Goal: Complete application form

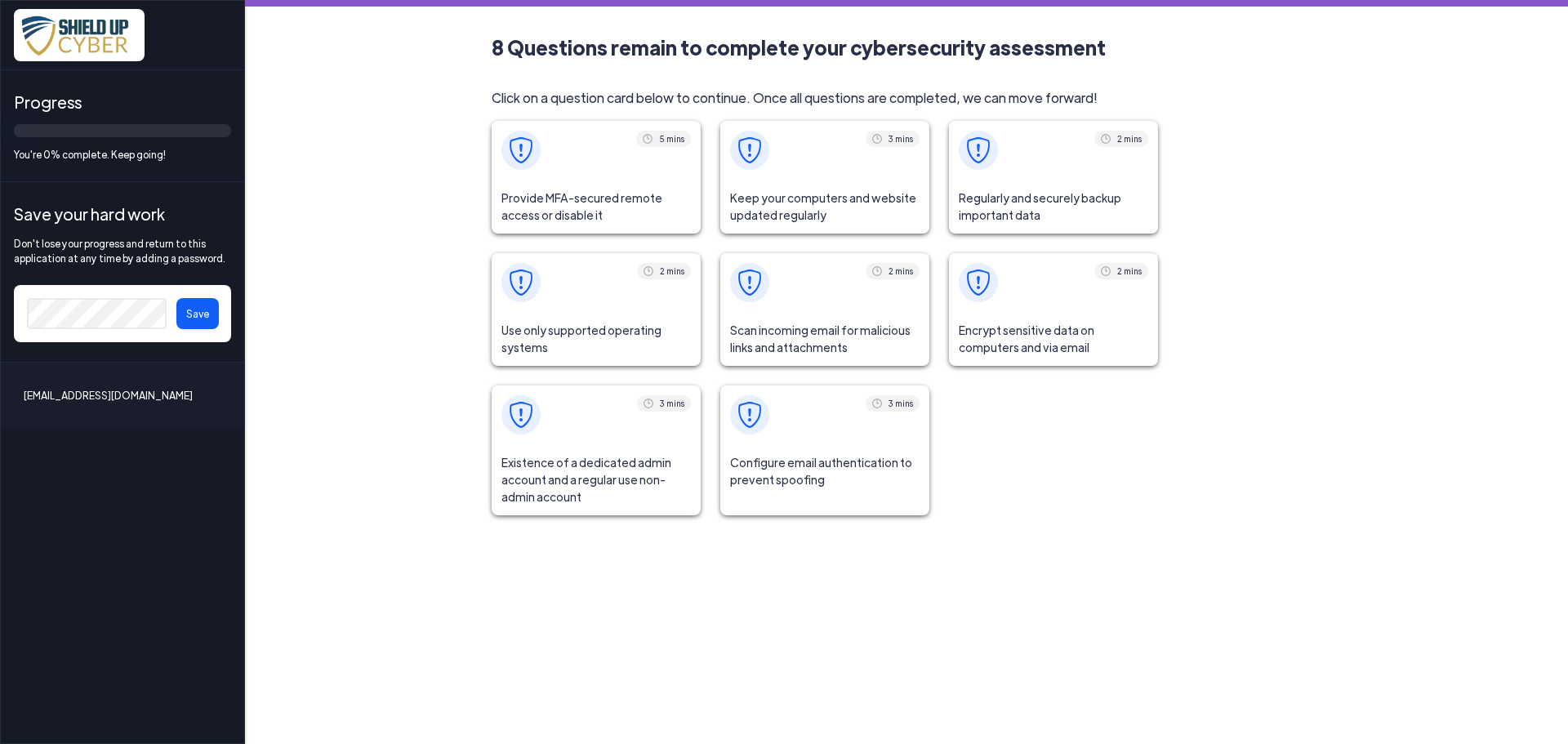
click at [567, 213] on span "Provide MFA-secured remote access or disable it" at bounding box center [596, 206] width 209 height 54
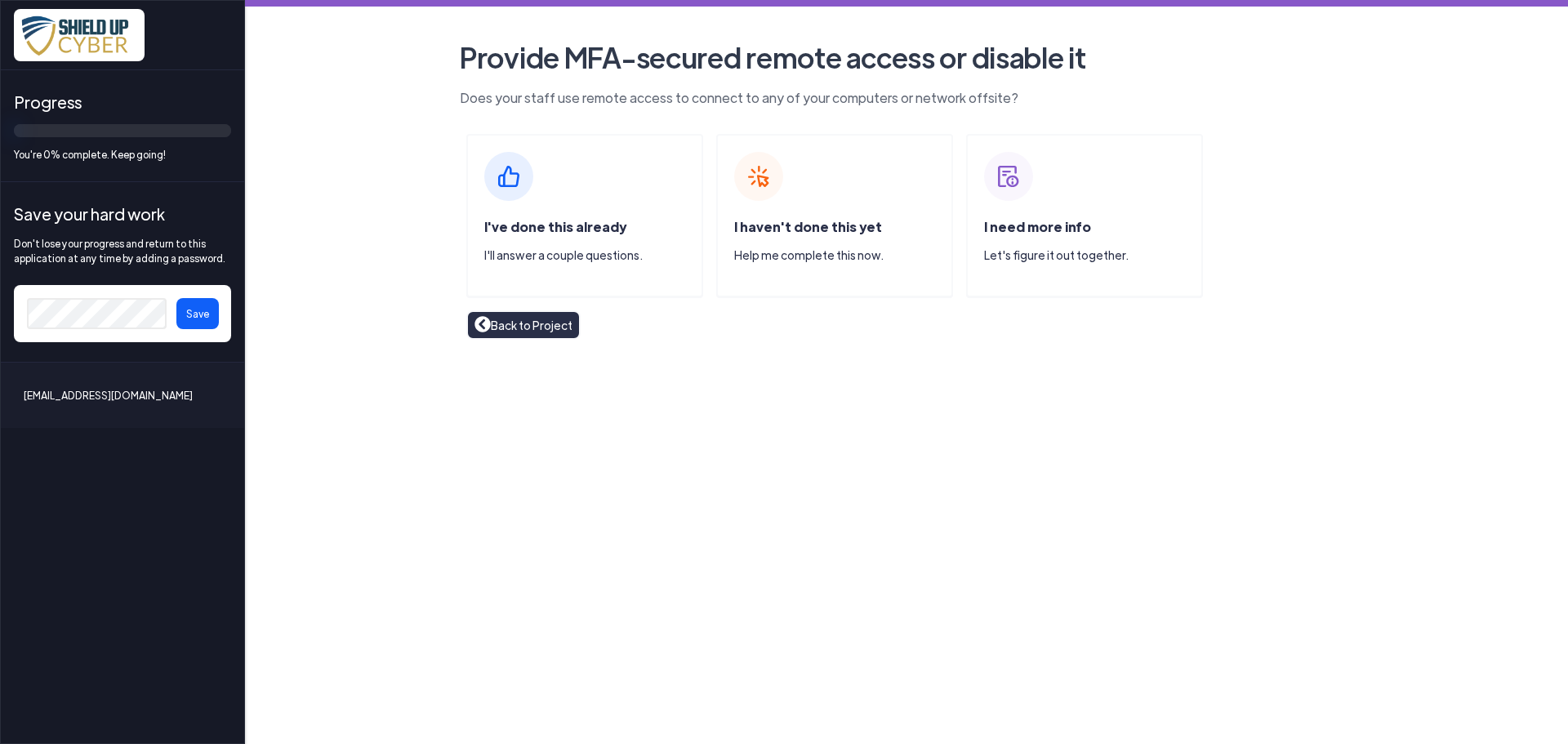
click at [536, 230] on span "I've done this already" at bounding box center [555, 226] width 142 height 17
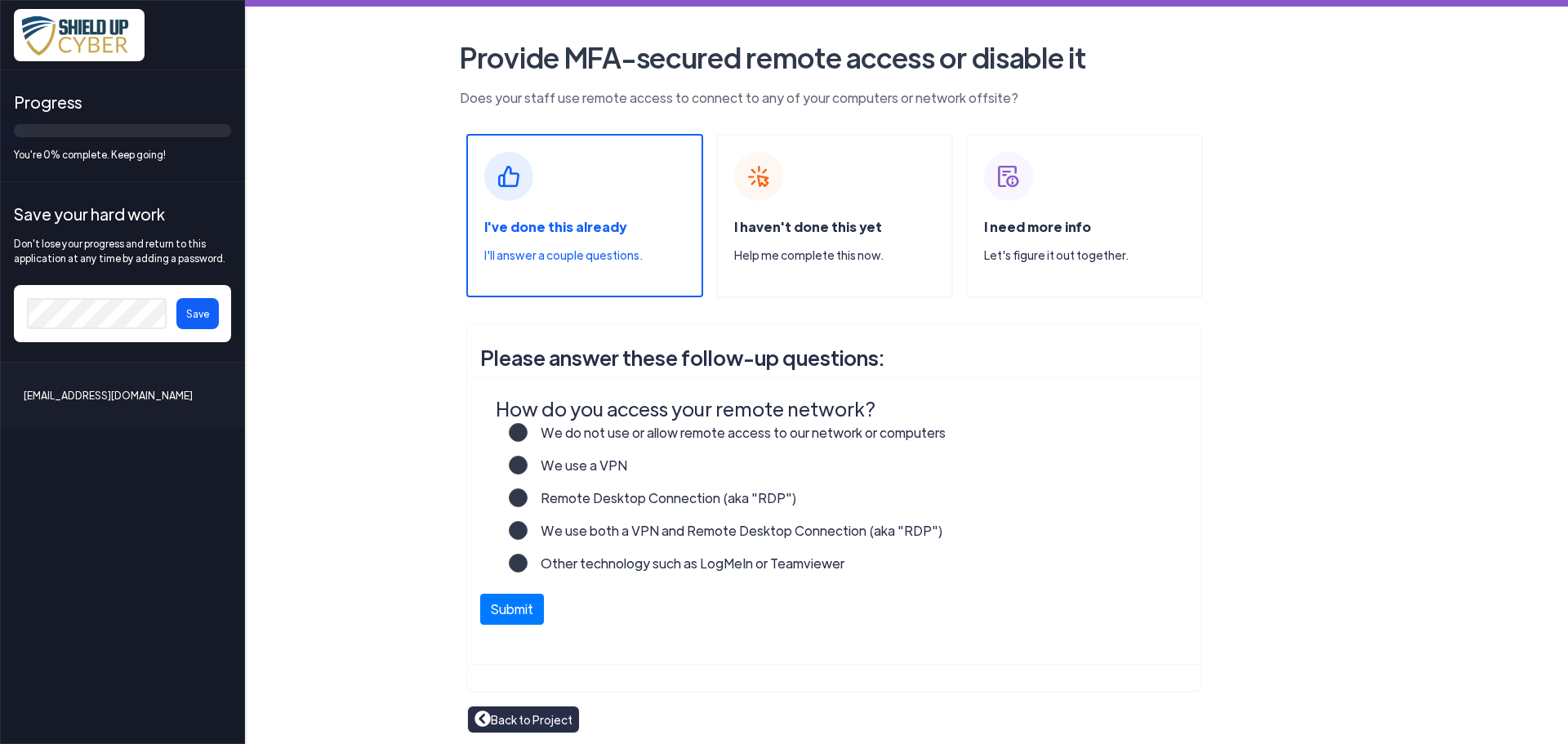
scroll to position [3, 0]
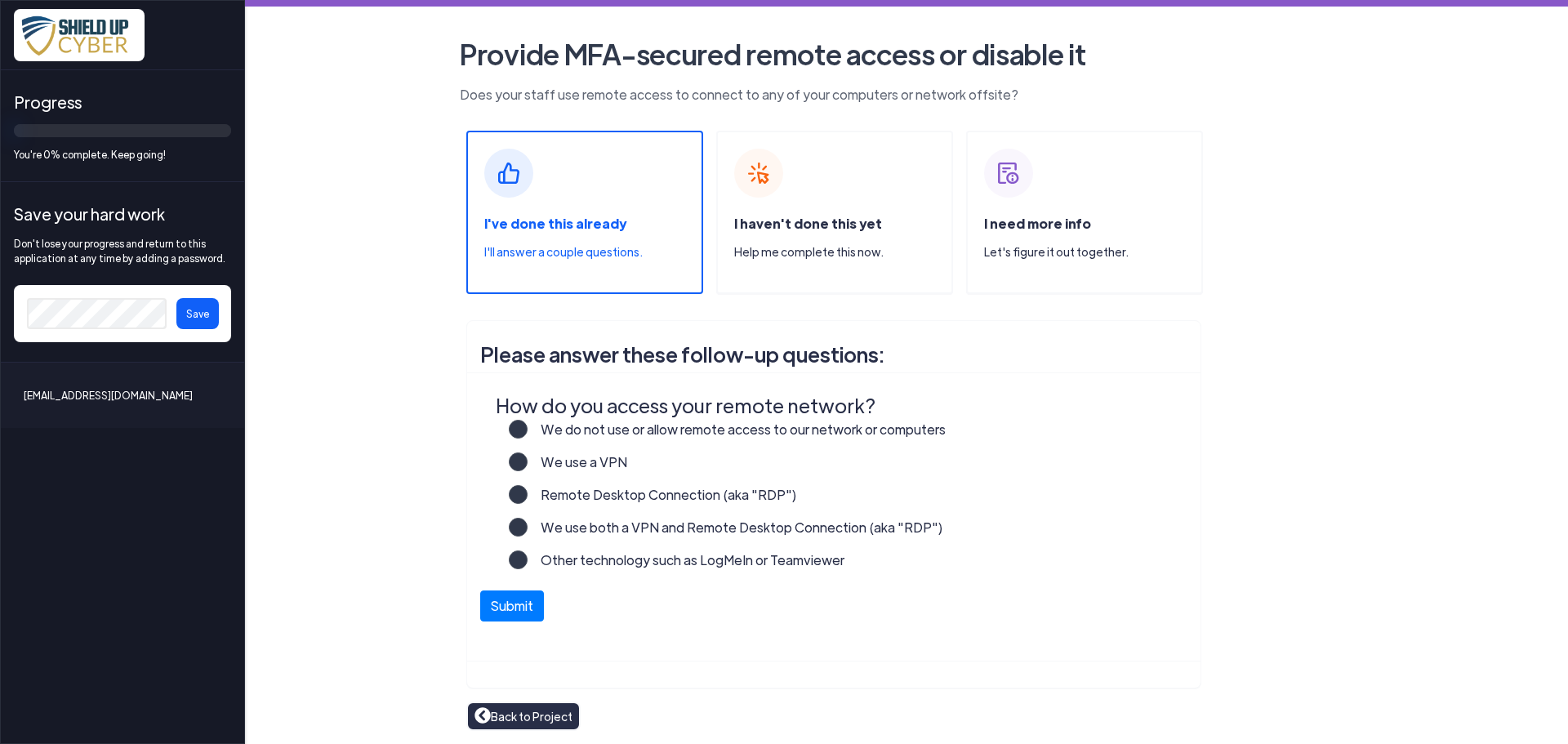
click at [527, 431] on label "We do not use or allow remote access to our network or computers" at bounding box center [737, 435] width 419 height 32
click at [0, 0] on input "We do not use or allow remote access to our network or computers" at bounding box center [0, 0] width 0 height 0
click at [509, 605] on button "Submit" at bounding box center [512, 601] width 64 height 31
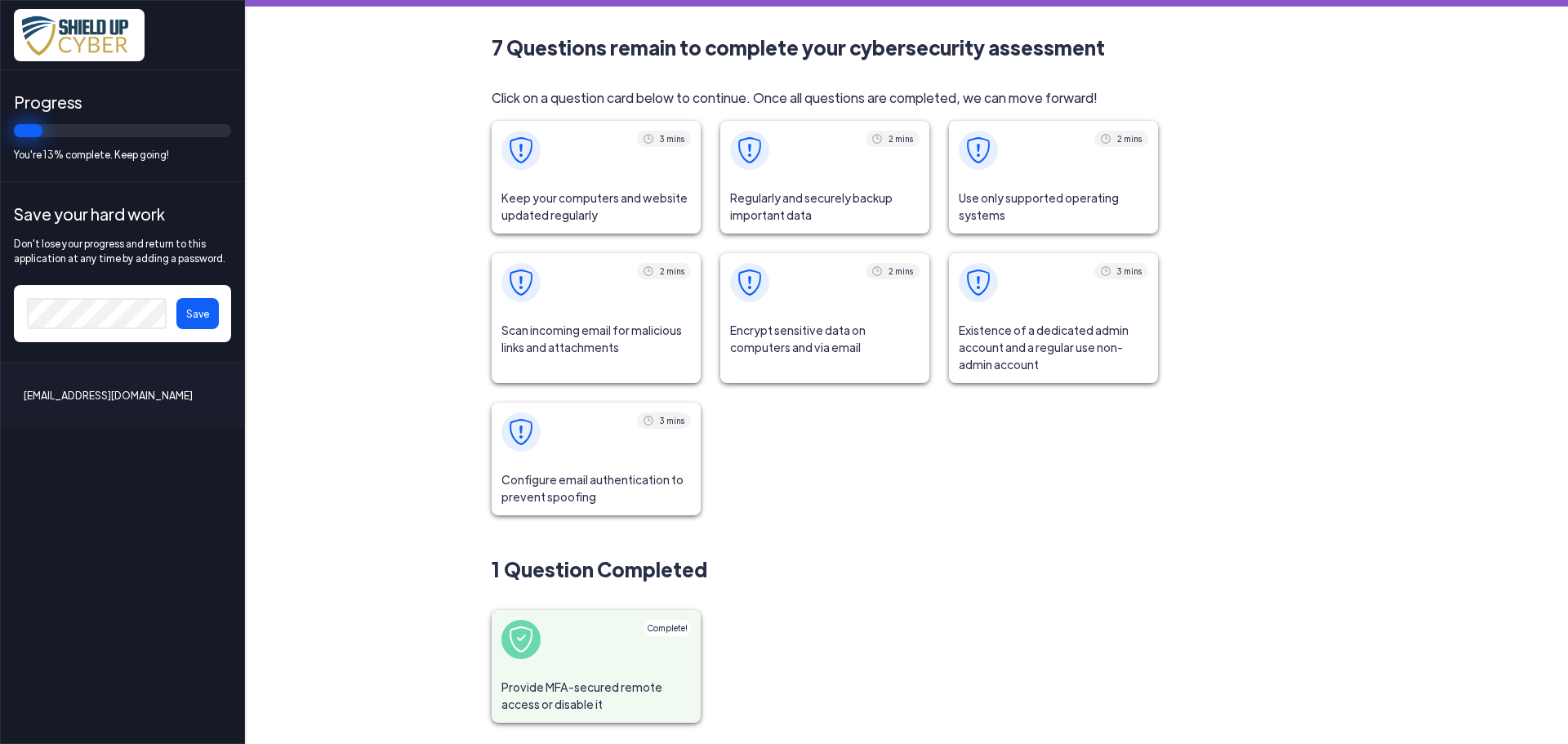
click at [582, 180] on span "Keep your computers and website updated regularly" at bounding box center [596, 206] width 209 height 54
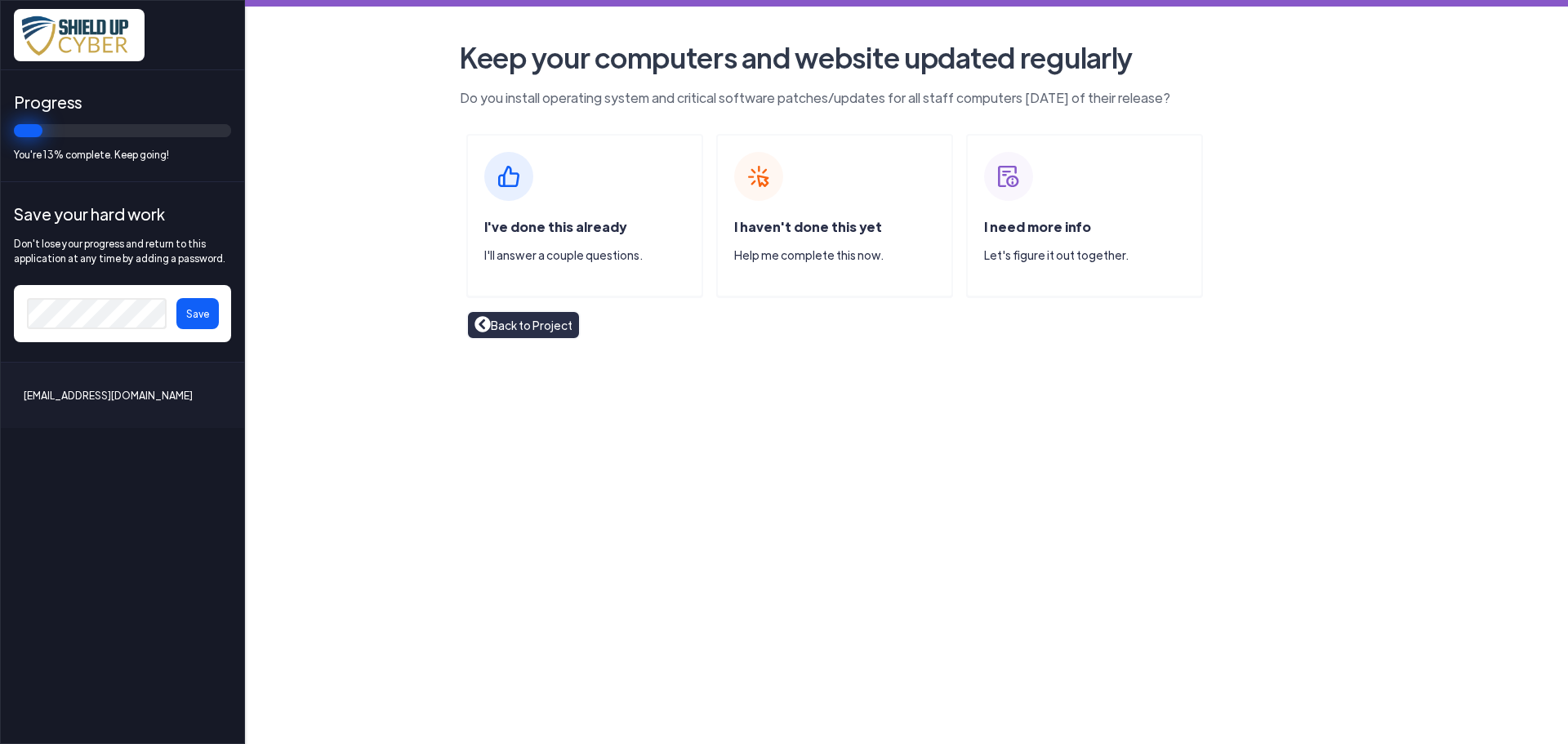
click at [536, 253] on p "I'll answer a couple questions." at bounding box center [592, 255] width 217 height 17
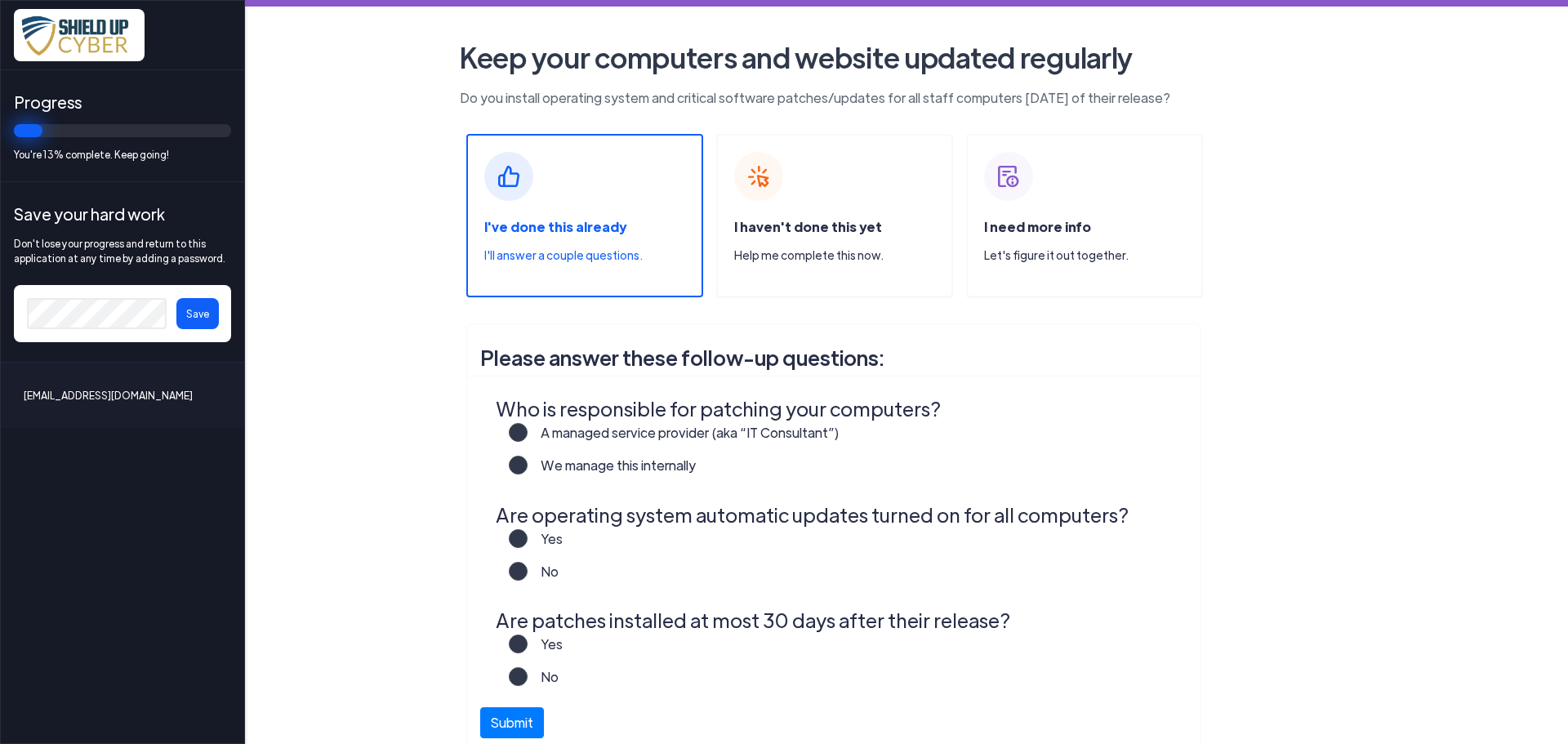
click at [527, 428] on label "A managed service provider (aka “IT Consultant”)" at bounding box center [683, 439] width 312 height 32
click at [0, 0] on input "A managed service provider (aka “IT Consultant”)" at bounding box center [0, 0] width 0 height 0
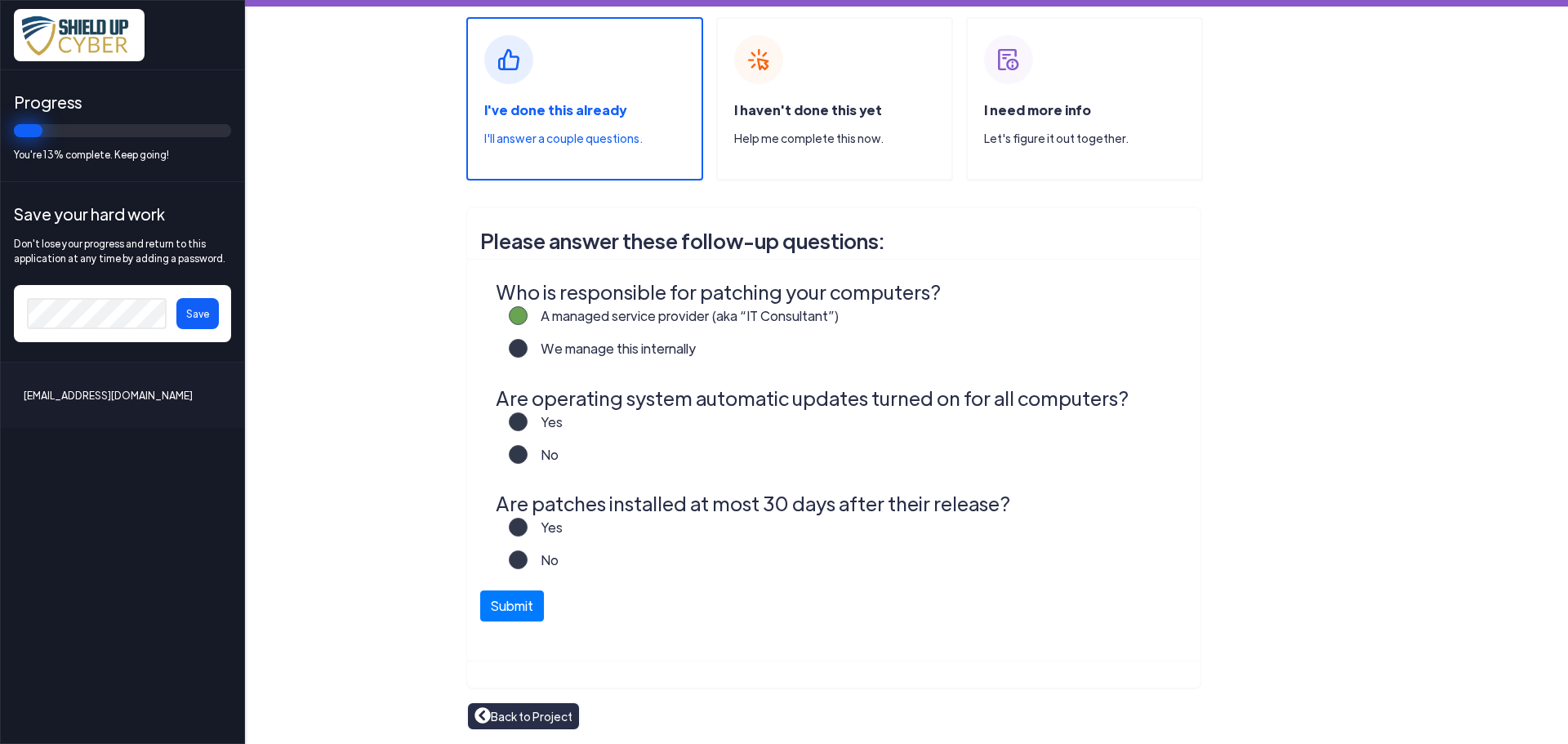
click at [527, 423] on label "Yes" at bounding box center [545, 429] width 35 height 32
click at [0, 0] on input "Yes" at bounding box center [0, 0] width 0 height 0
click at [527, 522] on label "Yes" at bounding box center [545, 534] width 35 height 32
click at [0, 0] on input "Yes" at bounding box center [0, 0] width 0 height 0
click at [508, 603] on button "Submit" at bounding box center [512, 601] width 64 height 31
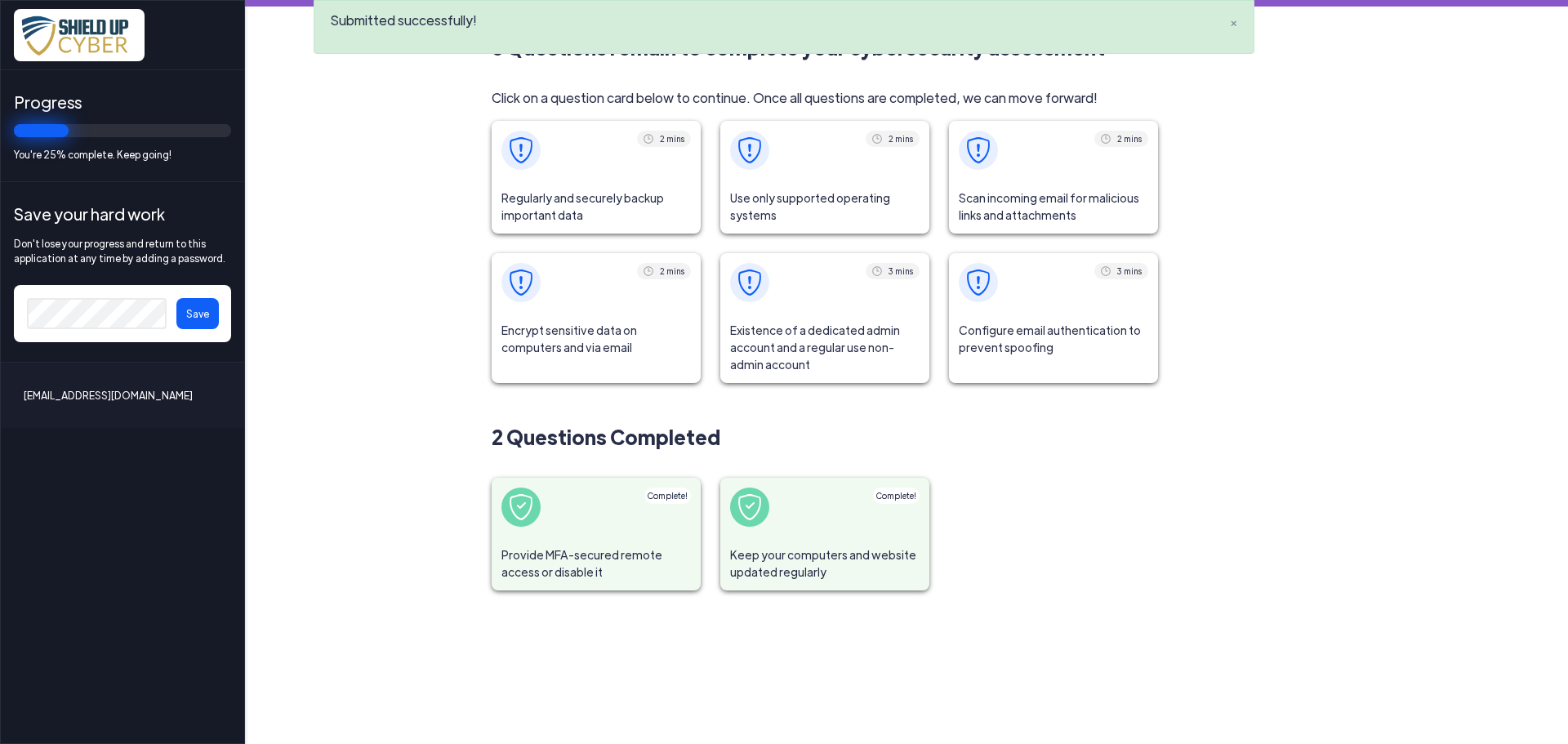
click at [588, 188] on span "Regularly and securely backup important data" at bounding box center [596, 206] width 209 height 54
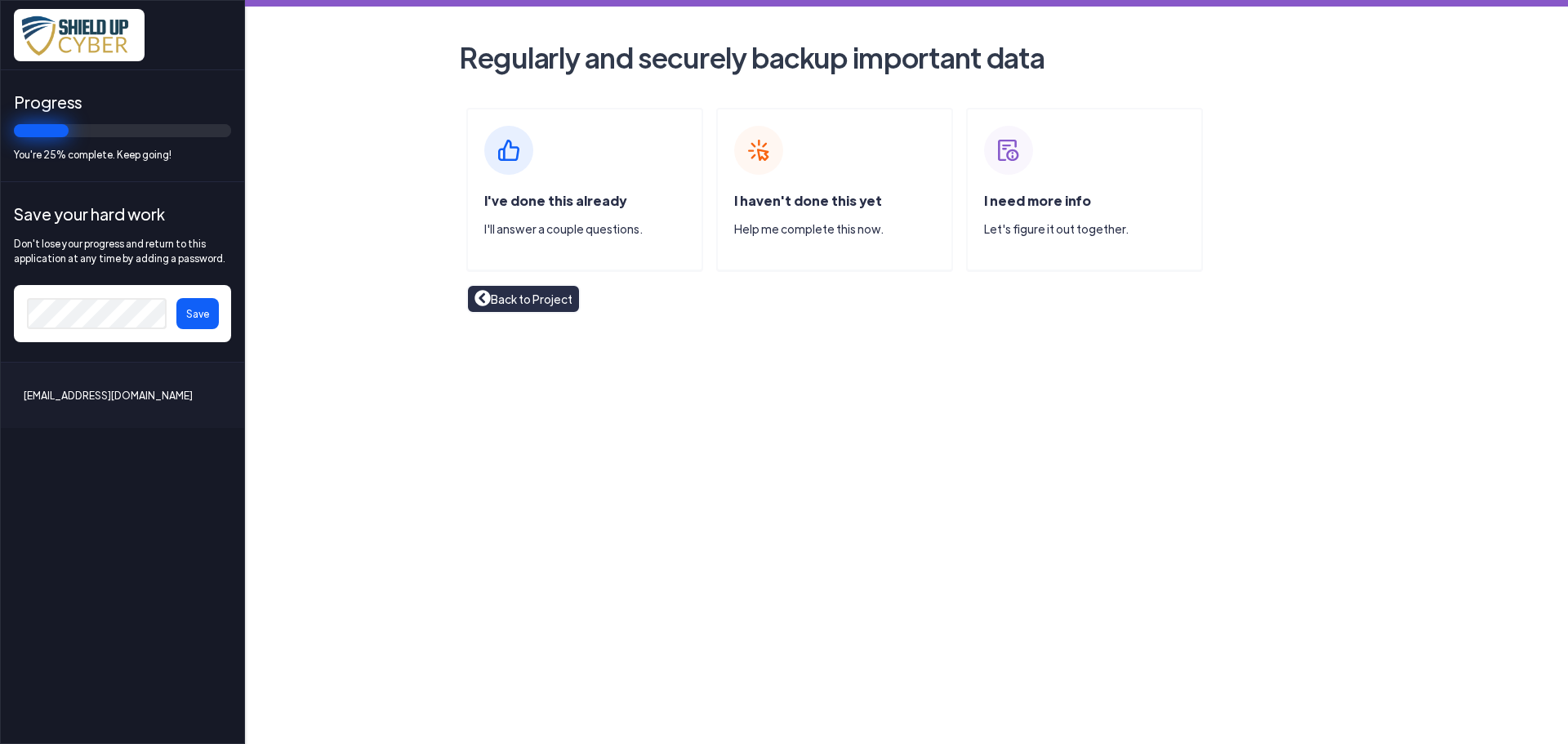
click at [542, 202] on span "I've done this already" at bounding box center [555, 201] width 142 height 17
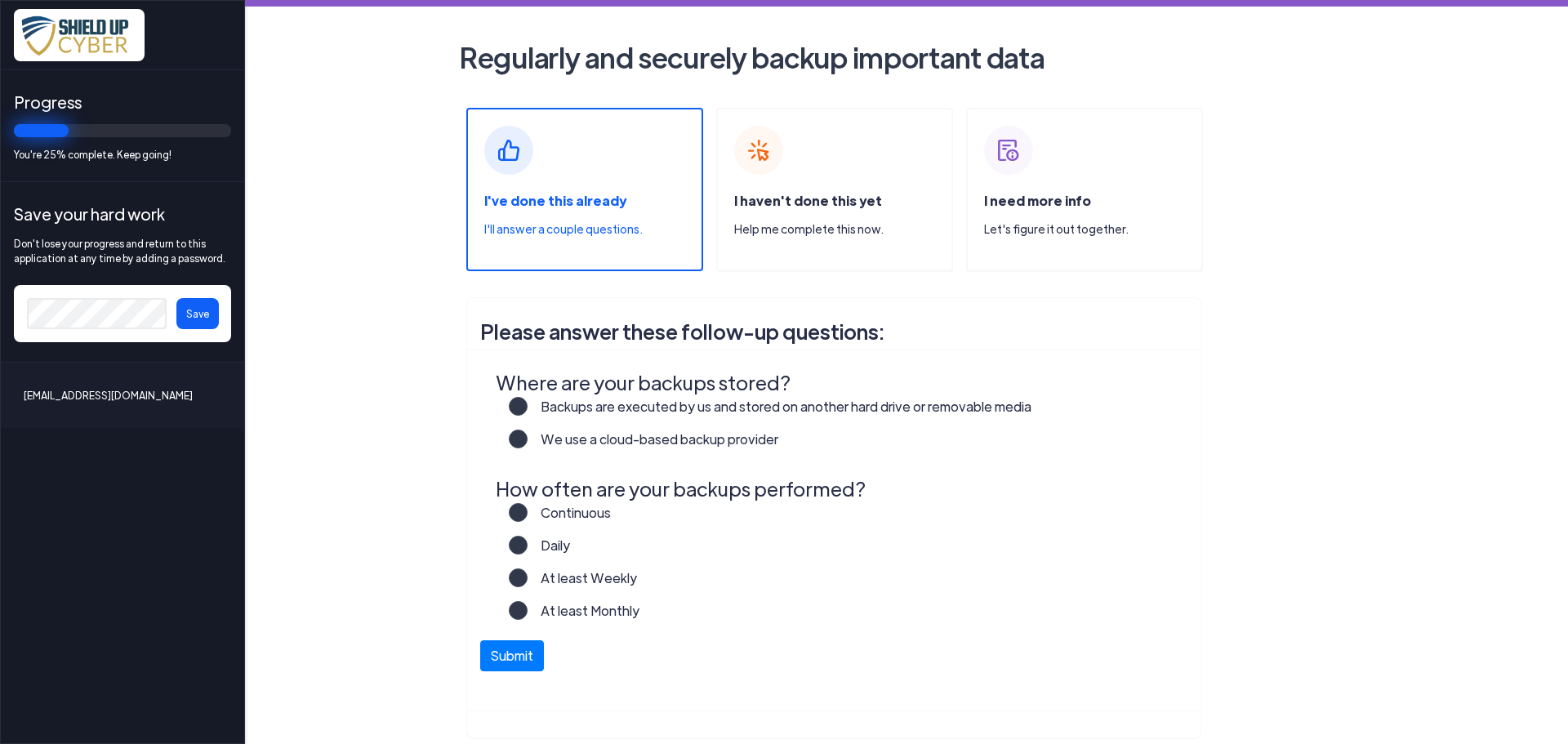
click at [527, 442] on label "We use a cloud-based backup provider" at bounding box center [653, 446] width 251 height 32
click at [0, 0] on input "We use a cloud-based backup provider" at bounding box center [0, 0] width 0 height 0
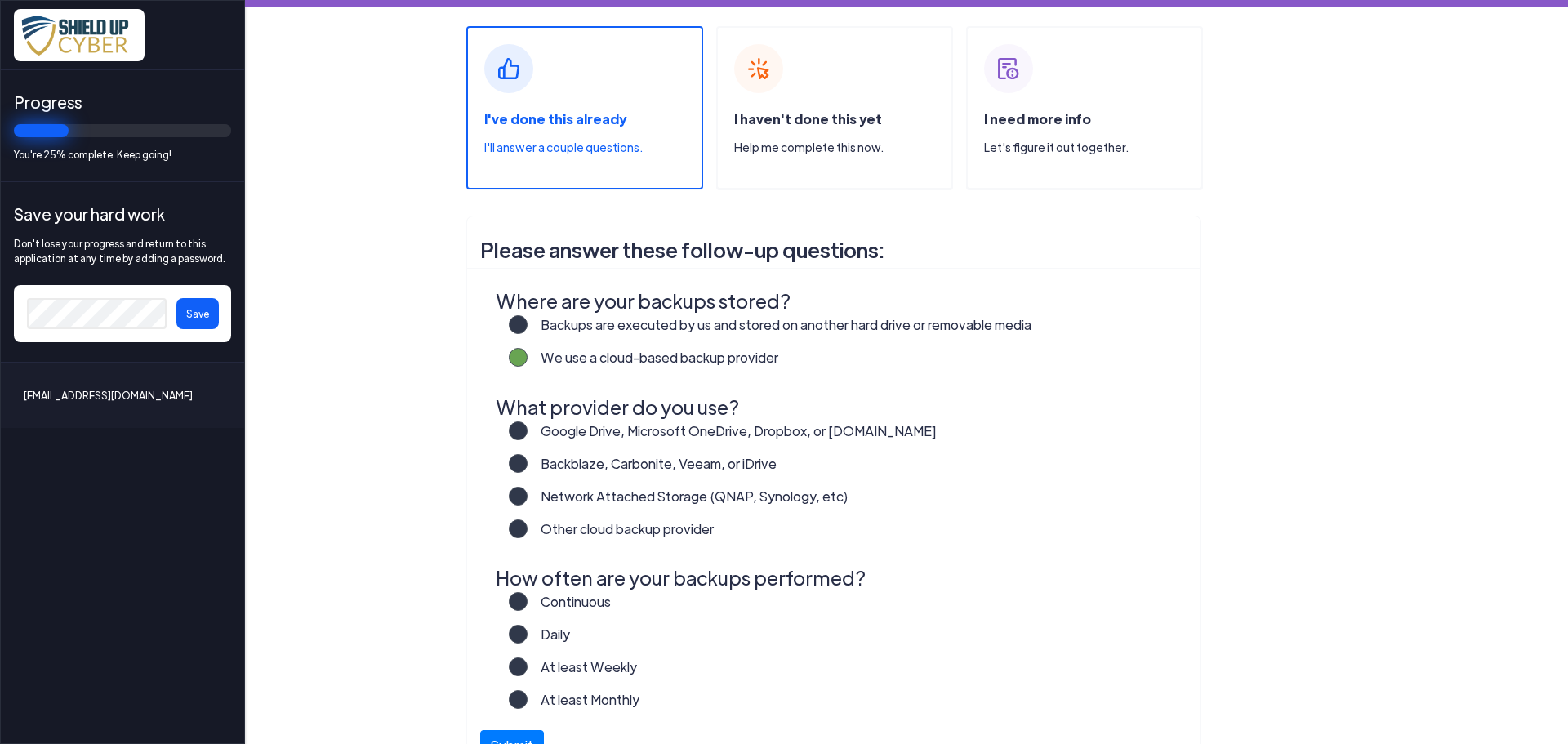
scroll to position [163, 0]
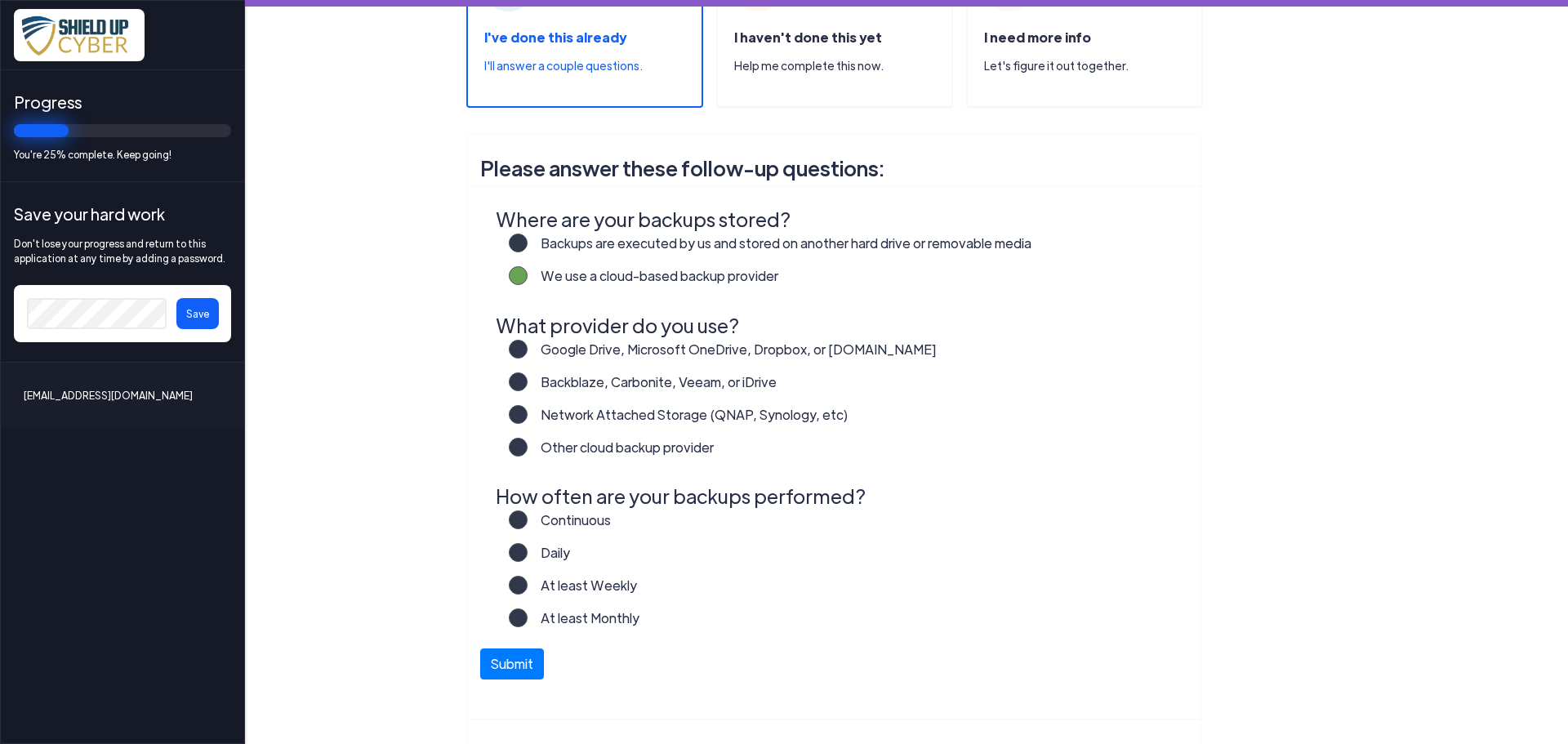
click at [527, 546] on label "Daily" at bounding box center [549, 559] width 43 height 32
click at [0, 0] on input "Daily" at bounding box center [0, 0] width 0 height 0
click at [527, 445] on label "Other cloud backup provider" at bounding box center [620, 454] width 186 height 32
click at [0, 0] on input "Other cloud backup provider" at bounding box center [0, 0] width 0 height 0
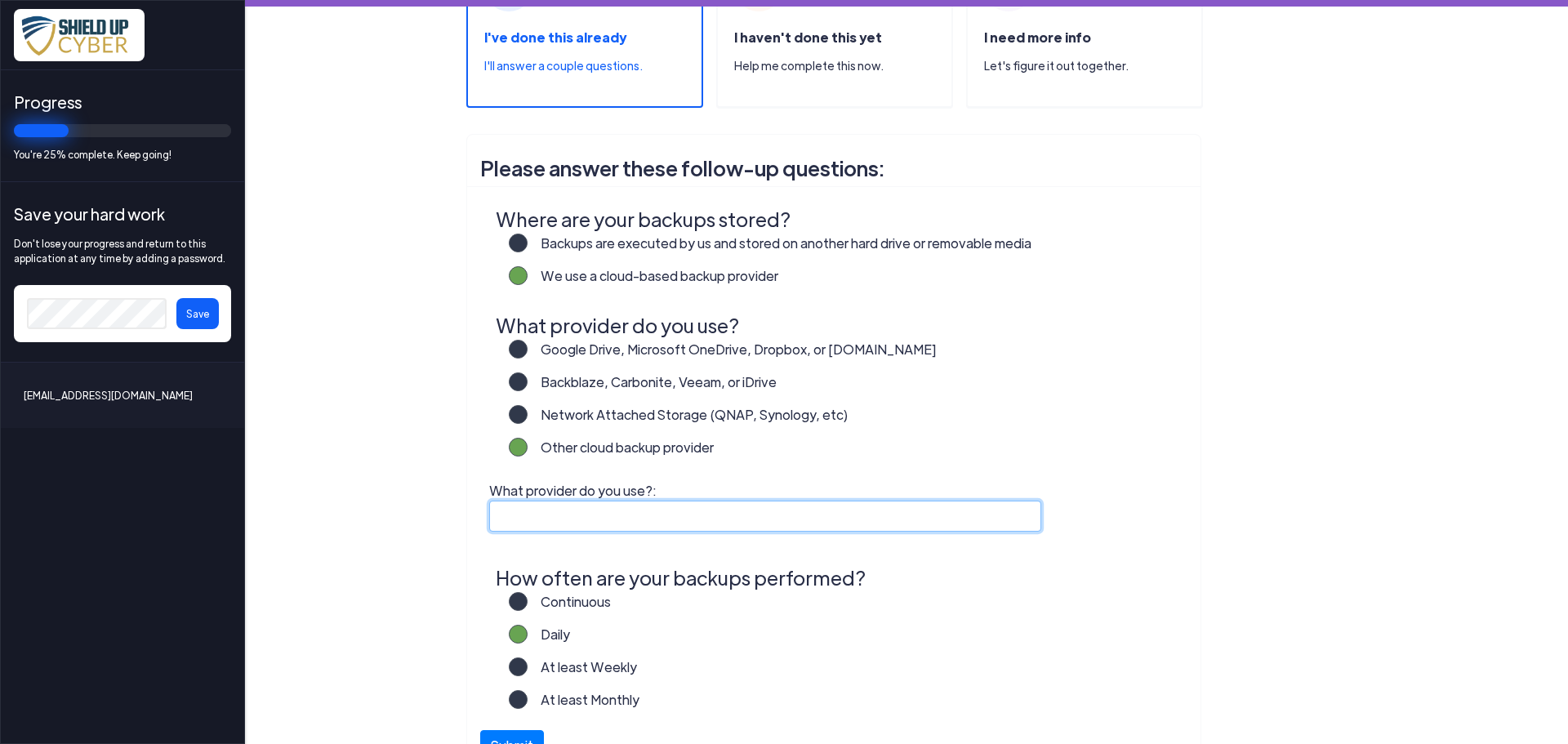
click at [554, 520] on input "What provider do you use?:" at bounding box center [765, 516] width 552 height 31
type input "ProCirrus Technologies"
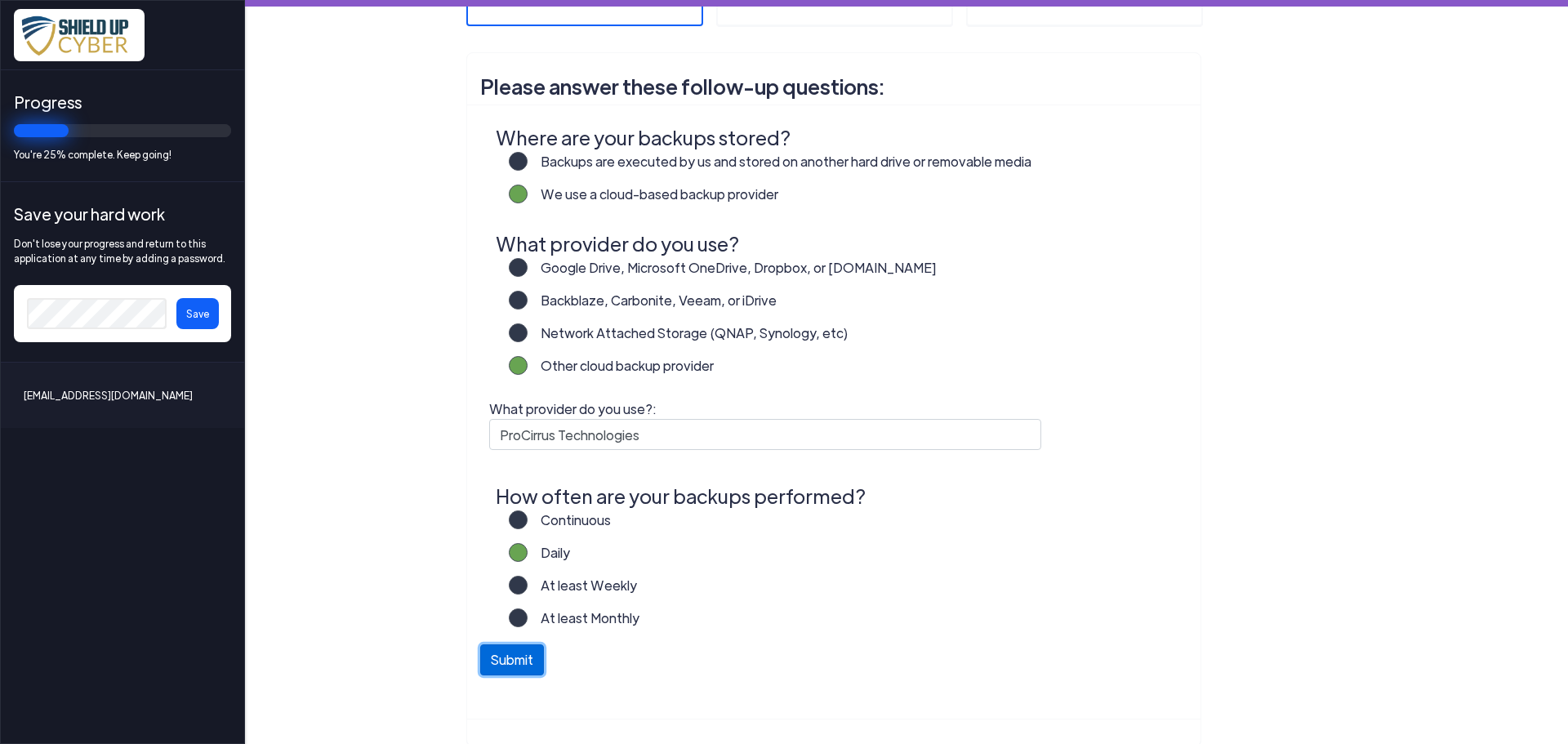
click at [498, 661] on button "Submit" at bounding box center [512, 660] width 64 height 31
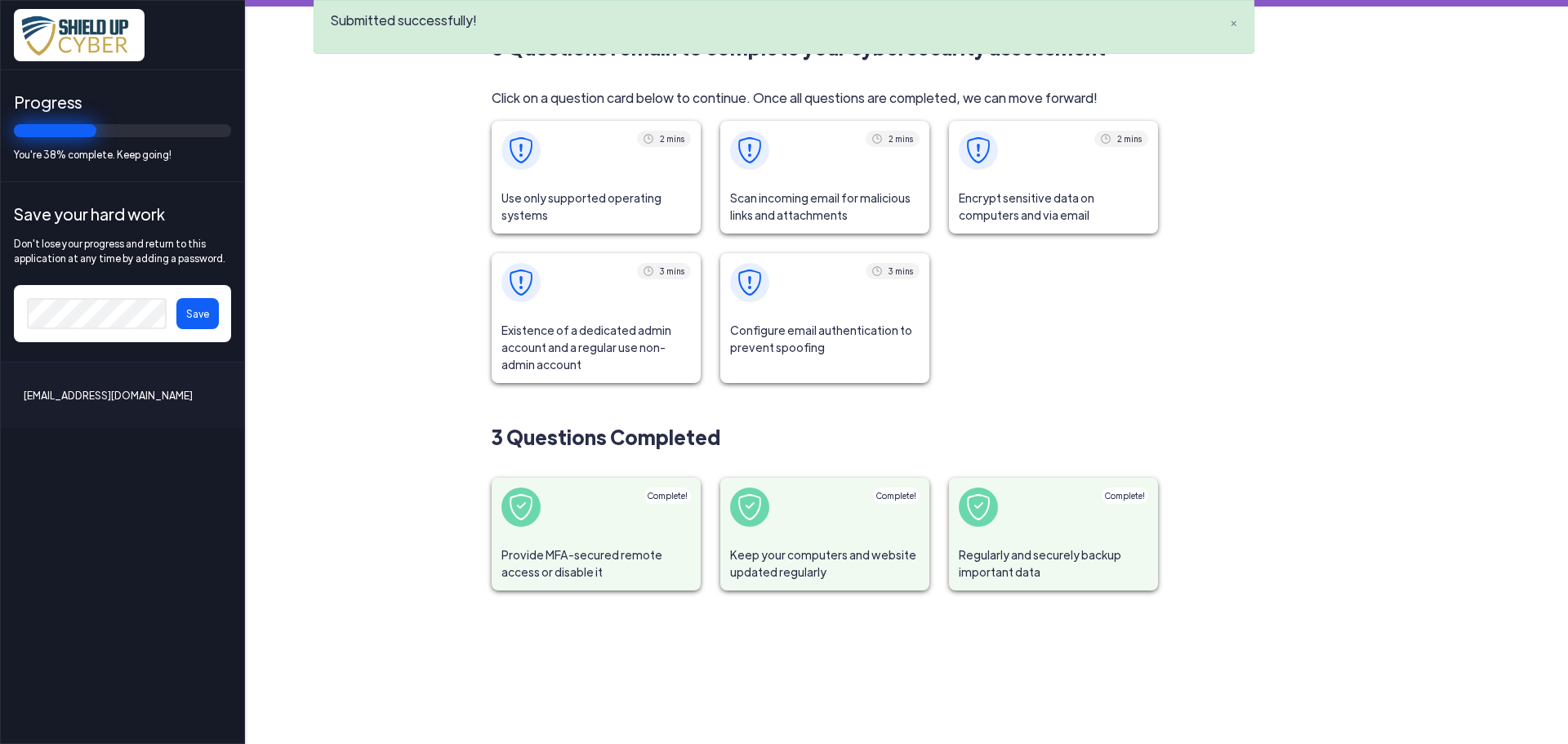
click at [584, 205] on span "Use only supported operating systems" at bounding box center [596, 206] width 209 height 54
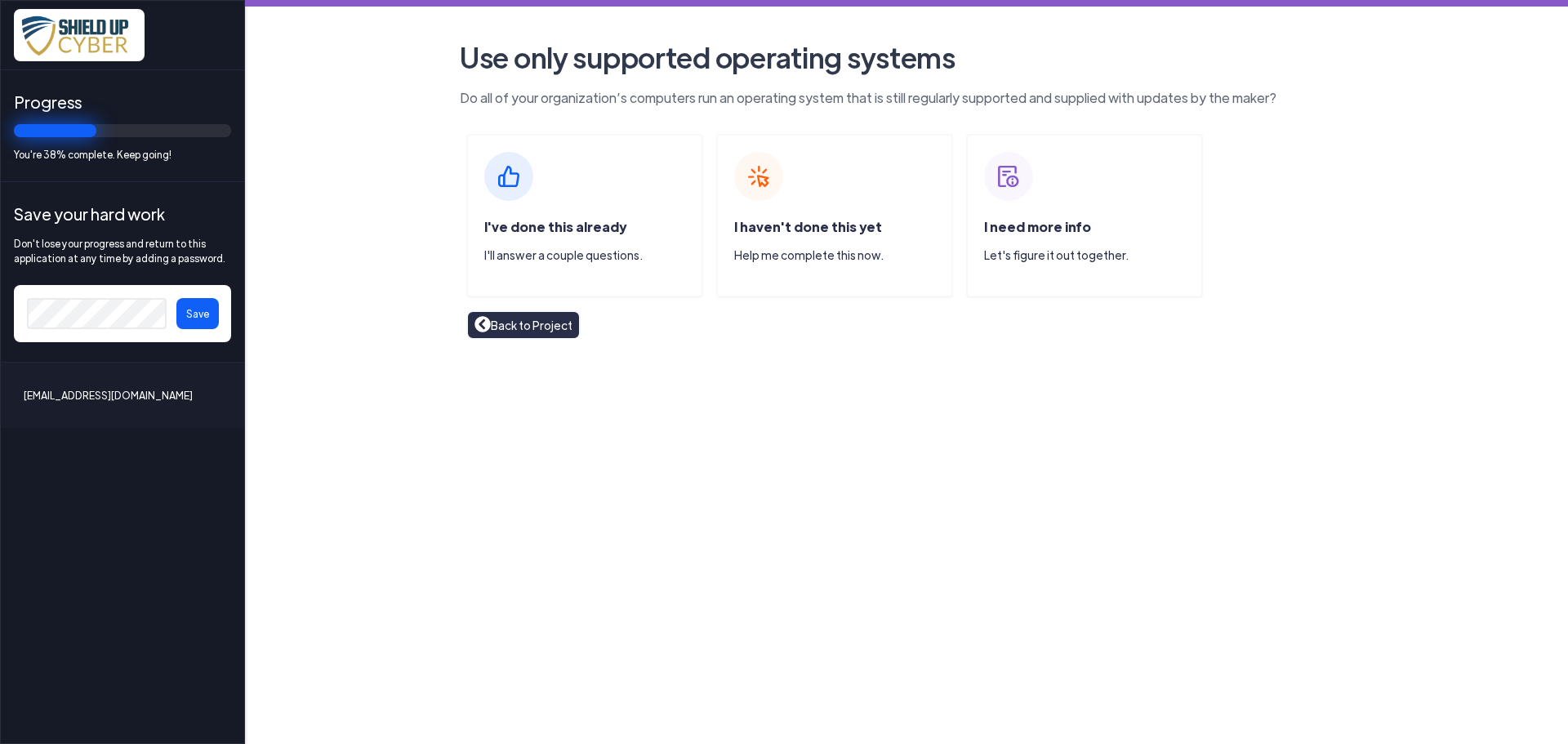
click at [515, 220] on span "I've done this already" at bounding box center [555, 226] width 142 height 17
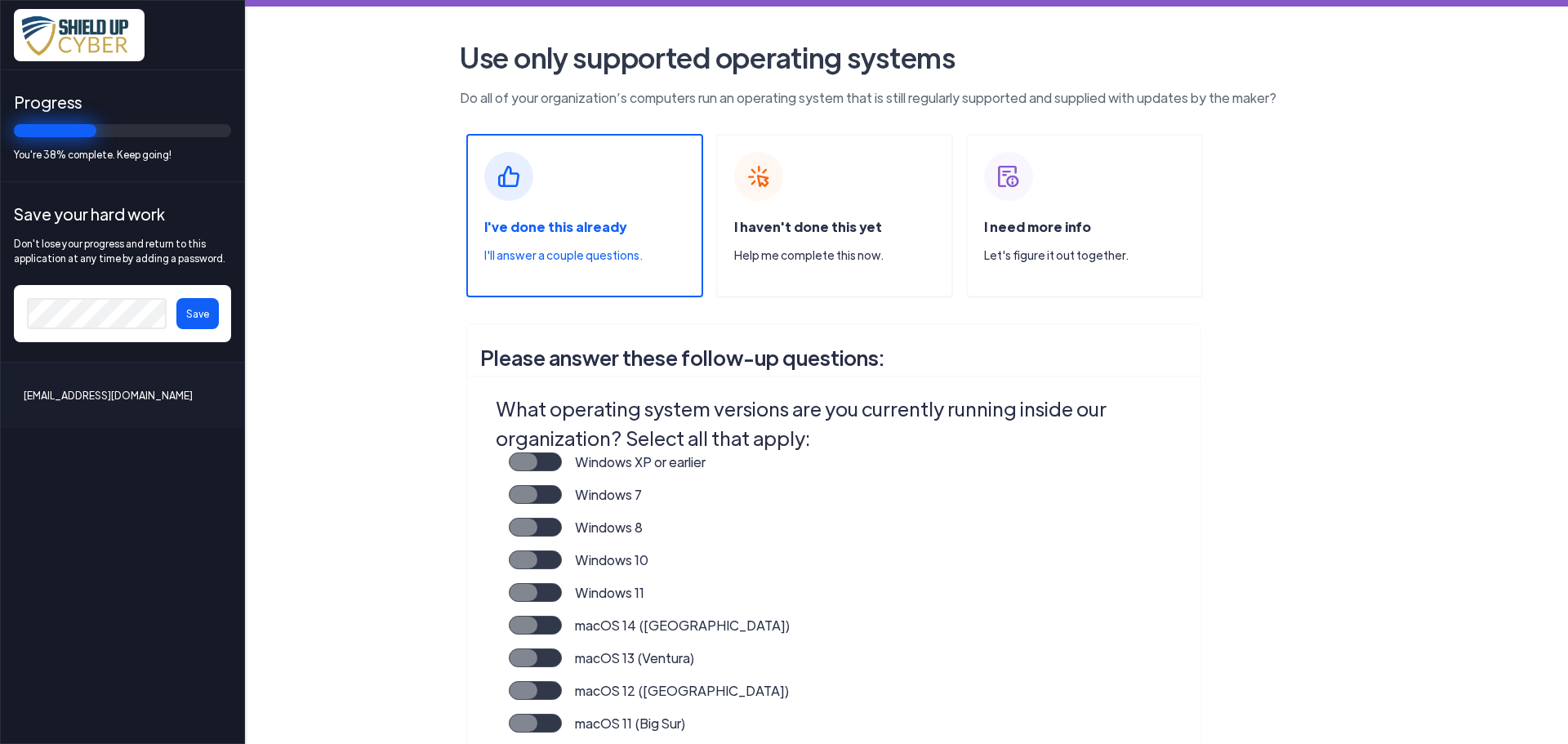
scroll to position [82, 0]
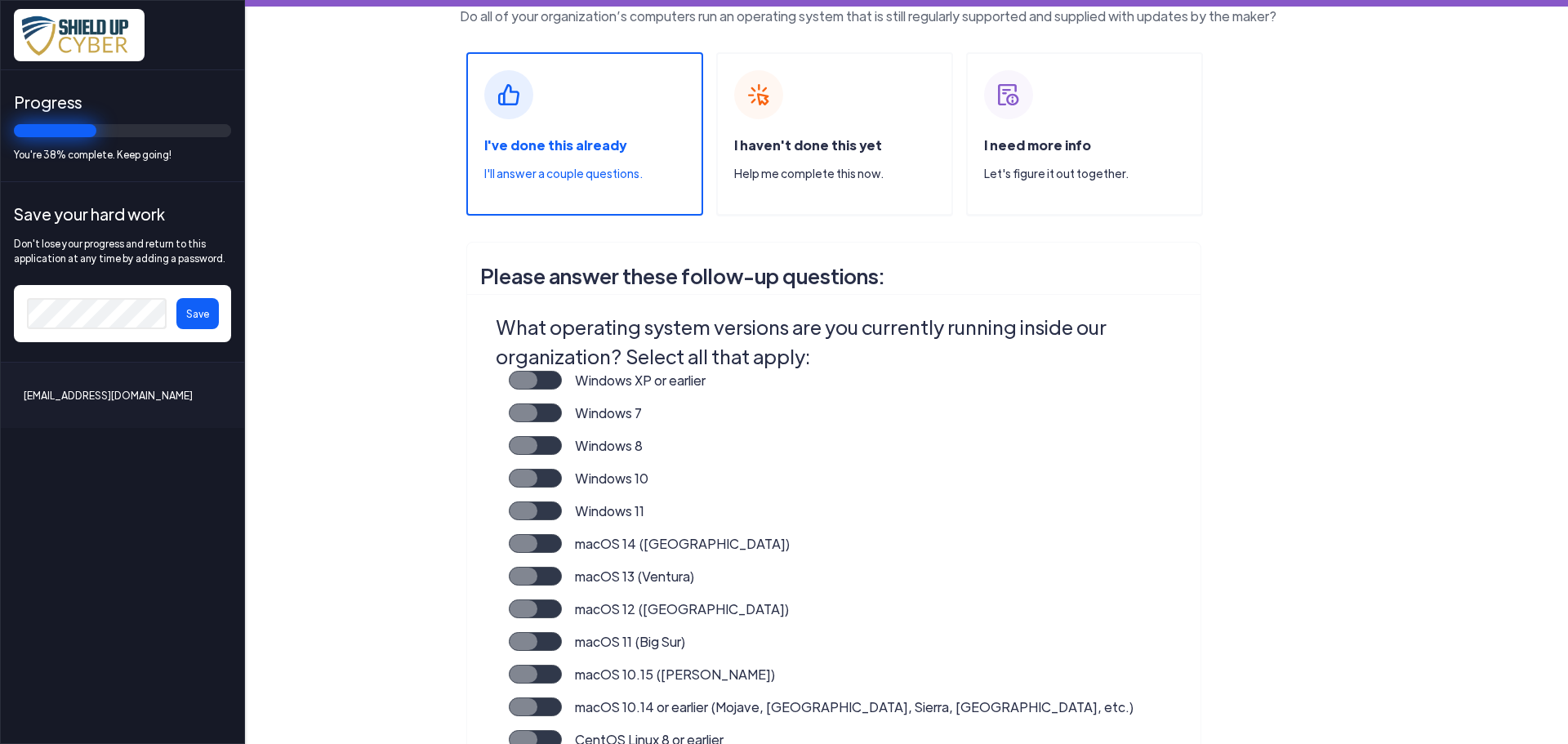
click at [562, 512] on label "Windows 11" at bounding box center [603, 517] width 83 height 32
click at [0, 0] on input "Windows 11" at bounding box center [0, 0] width 0 height 0
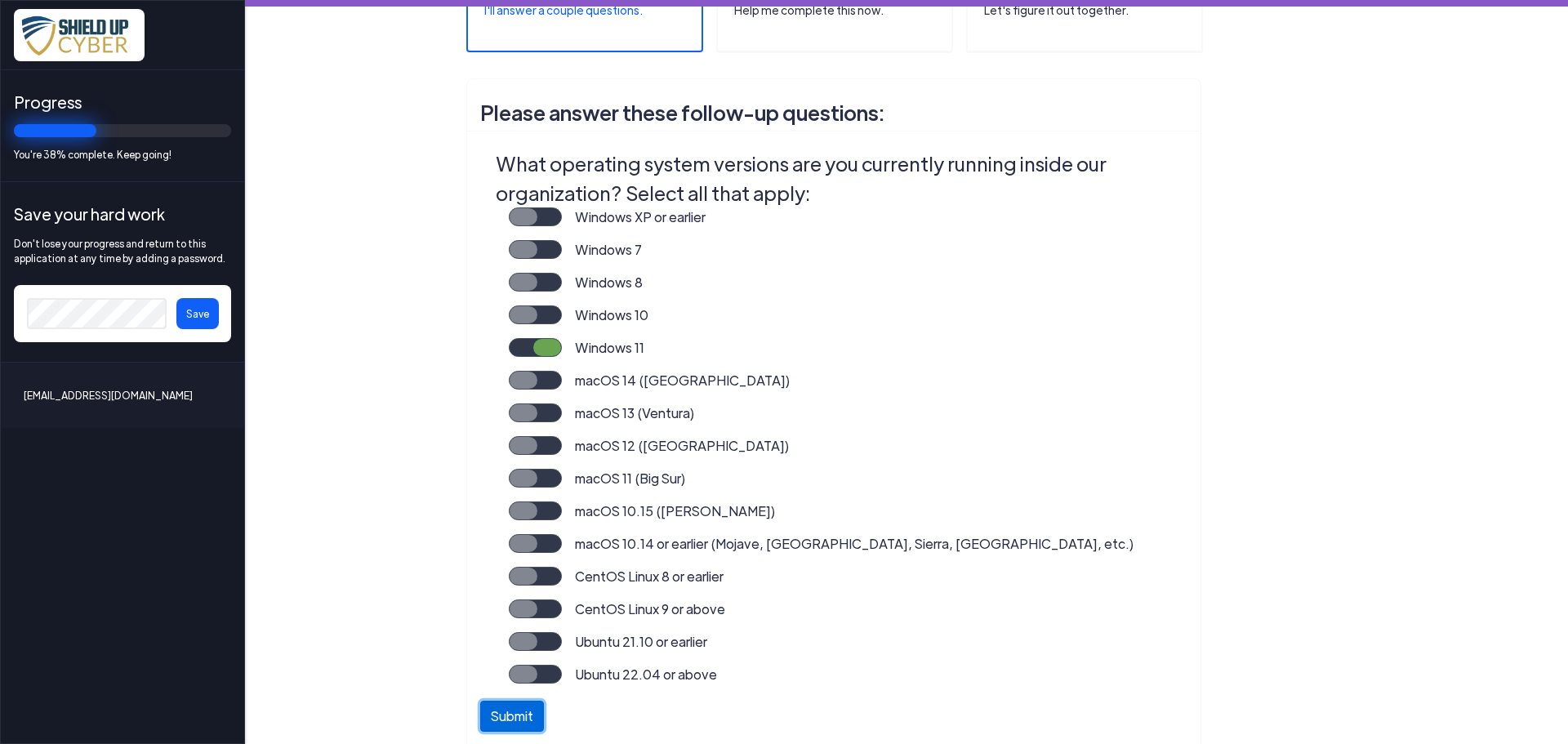
click at [515, 717] on button "Submit" at bounding box center [512, 716] width 64 height 31
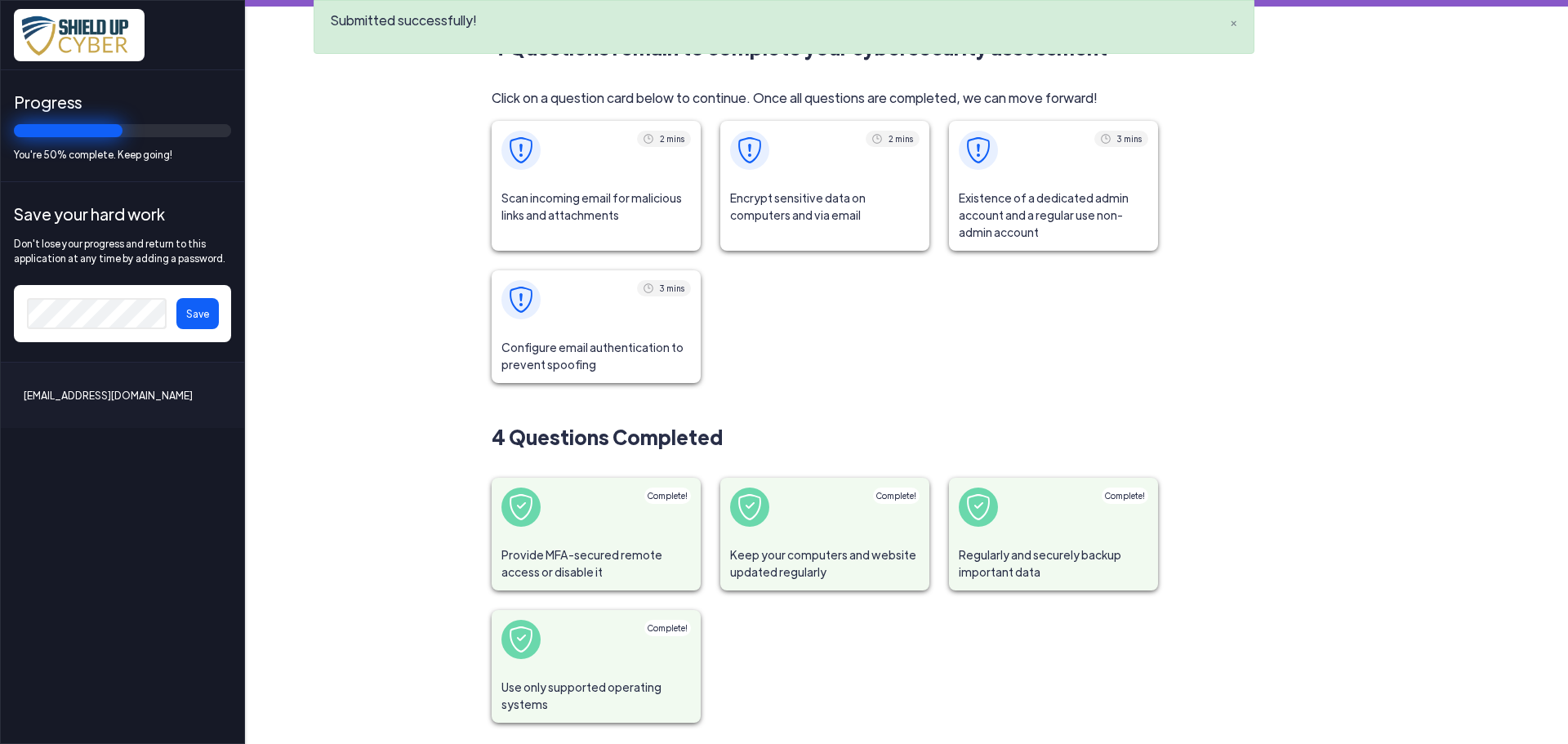
click at [596, 213] on span "Scan incoming email for malicious links and attachments" at bounding box center [596, 206] width 209 height 54
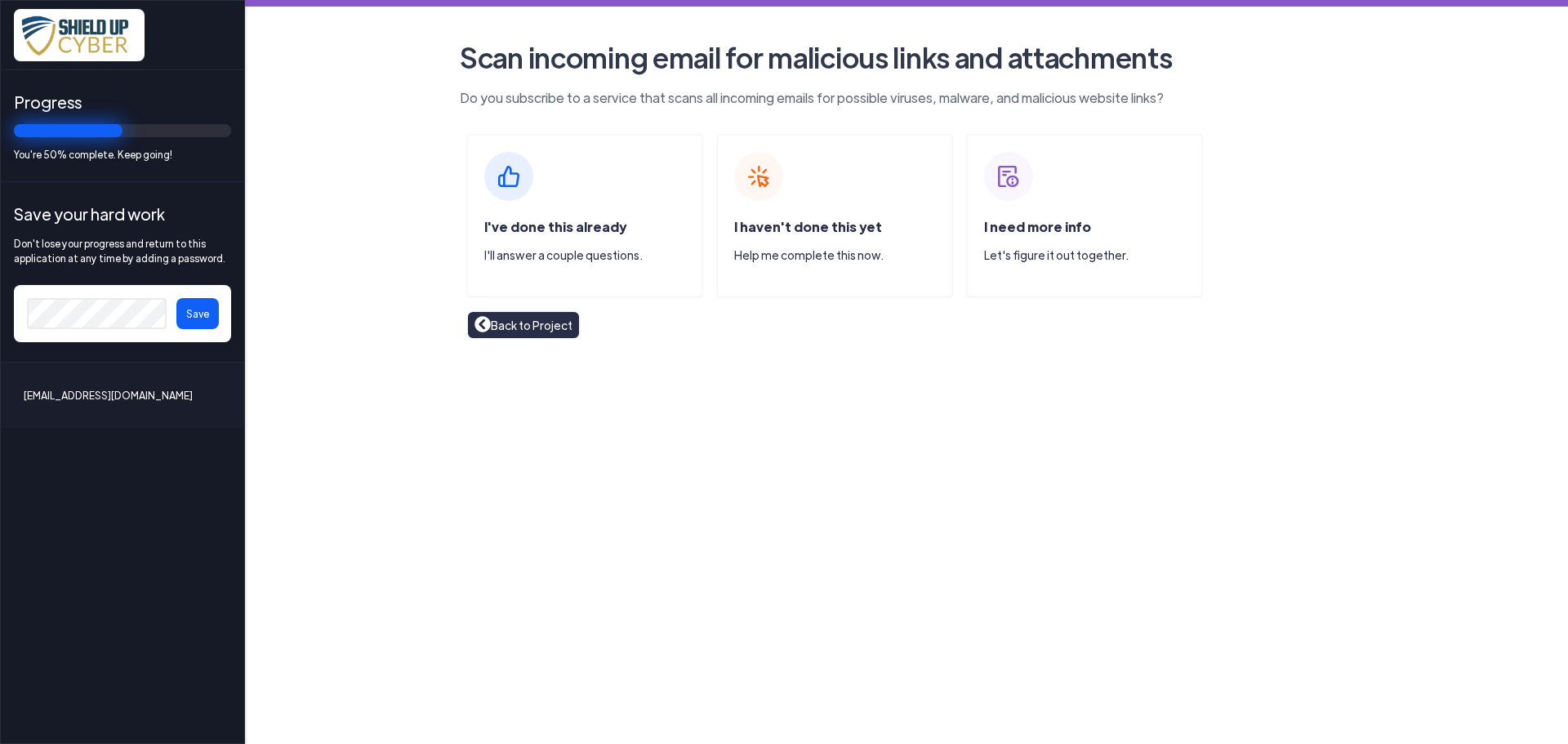
click at [538, 209] on div "I've done this already I'll answer a couple questions." at bounding box center [584, 215] width 237 height 163
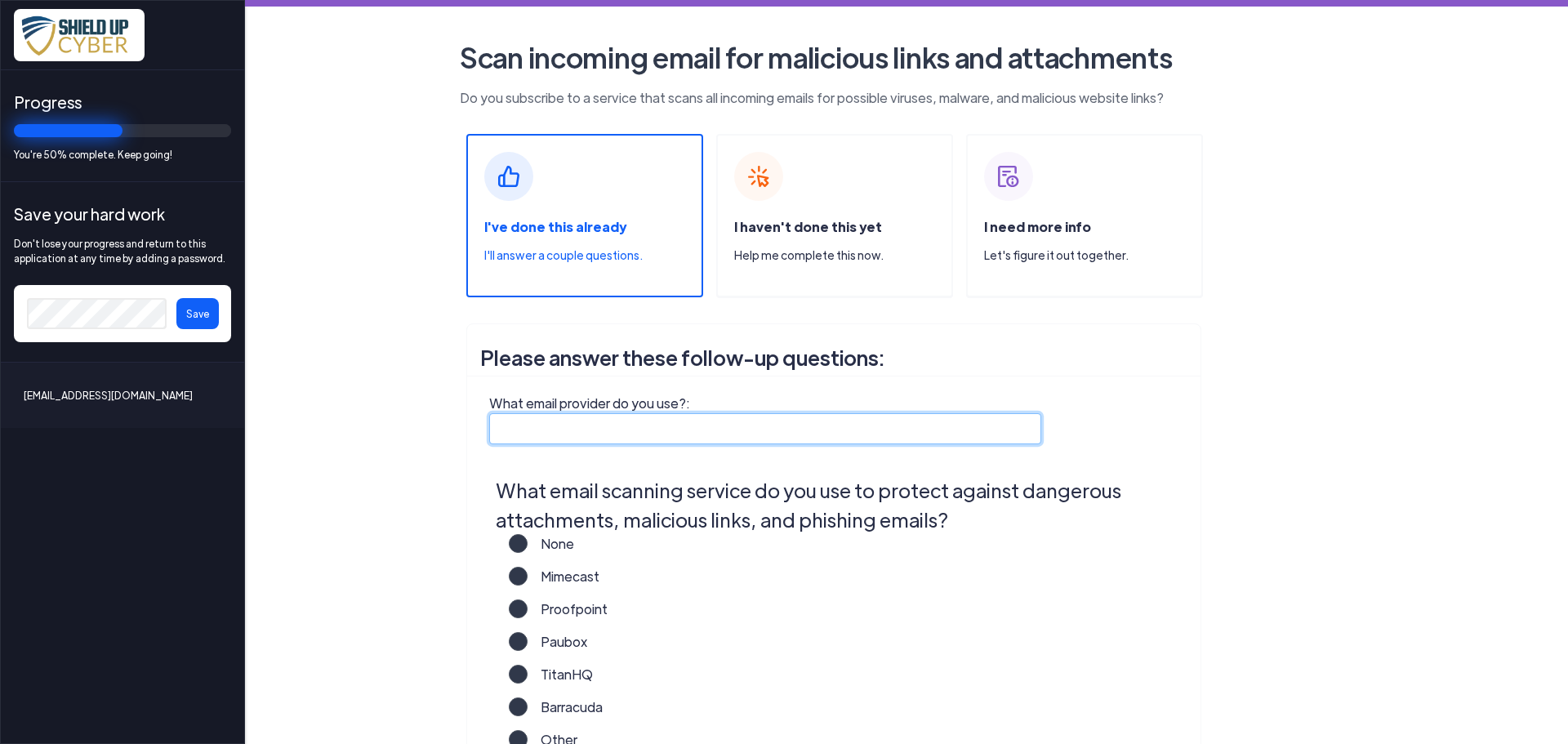
click at [570, 433] on input "What email provider do you use?:" at bounding box center [765, 429] width 552 height 31
click at [519, 426] on input "What email provider do you use?:" at bounding box center [765, 429] width 552 height 31
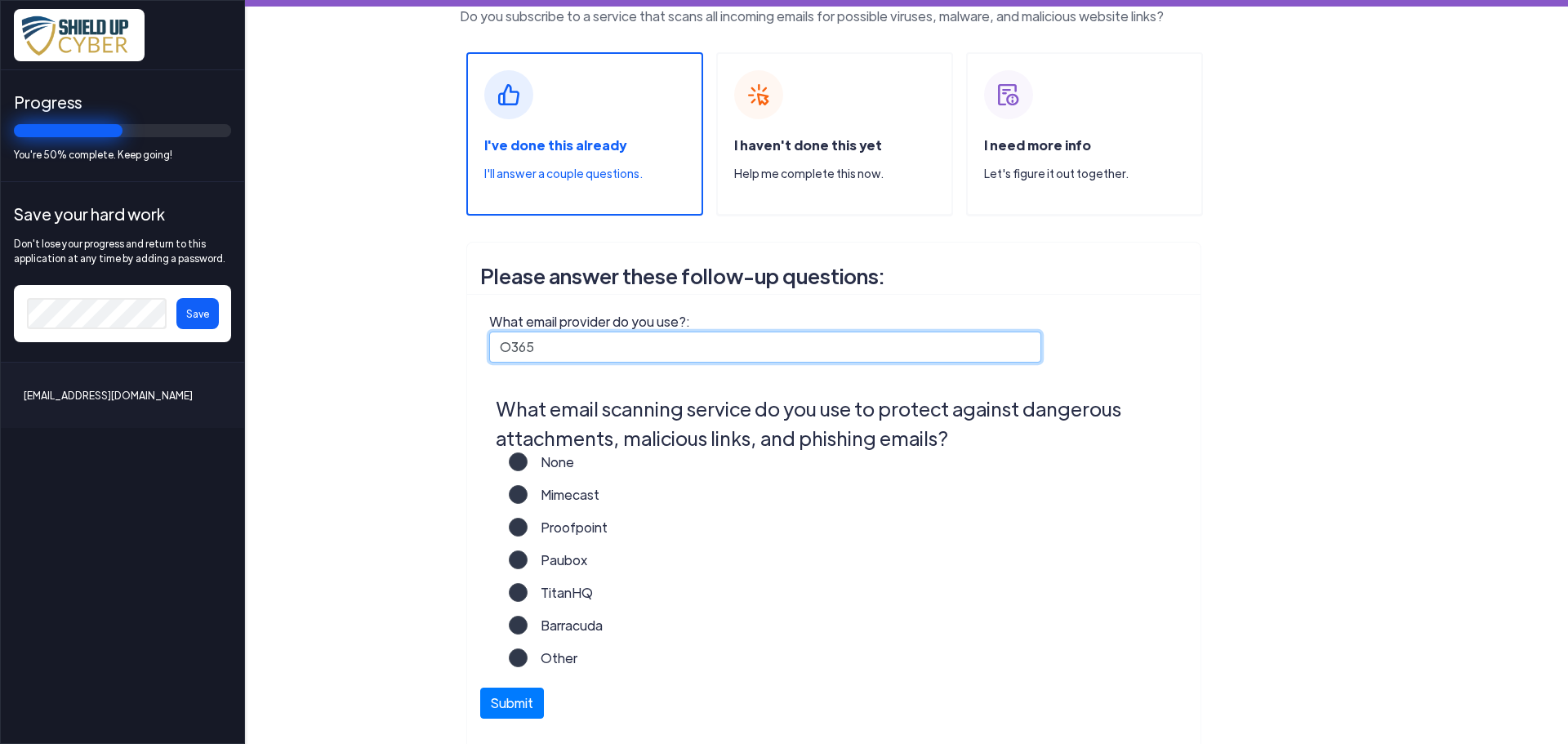
type input "O365"
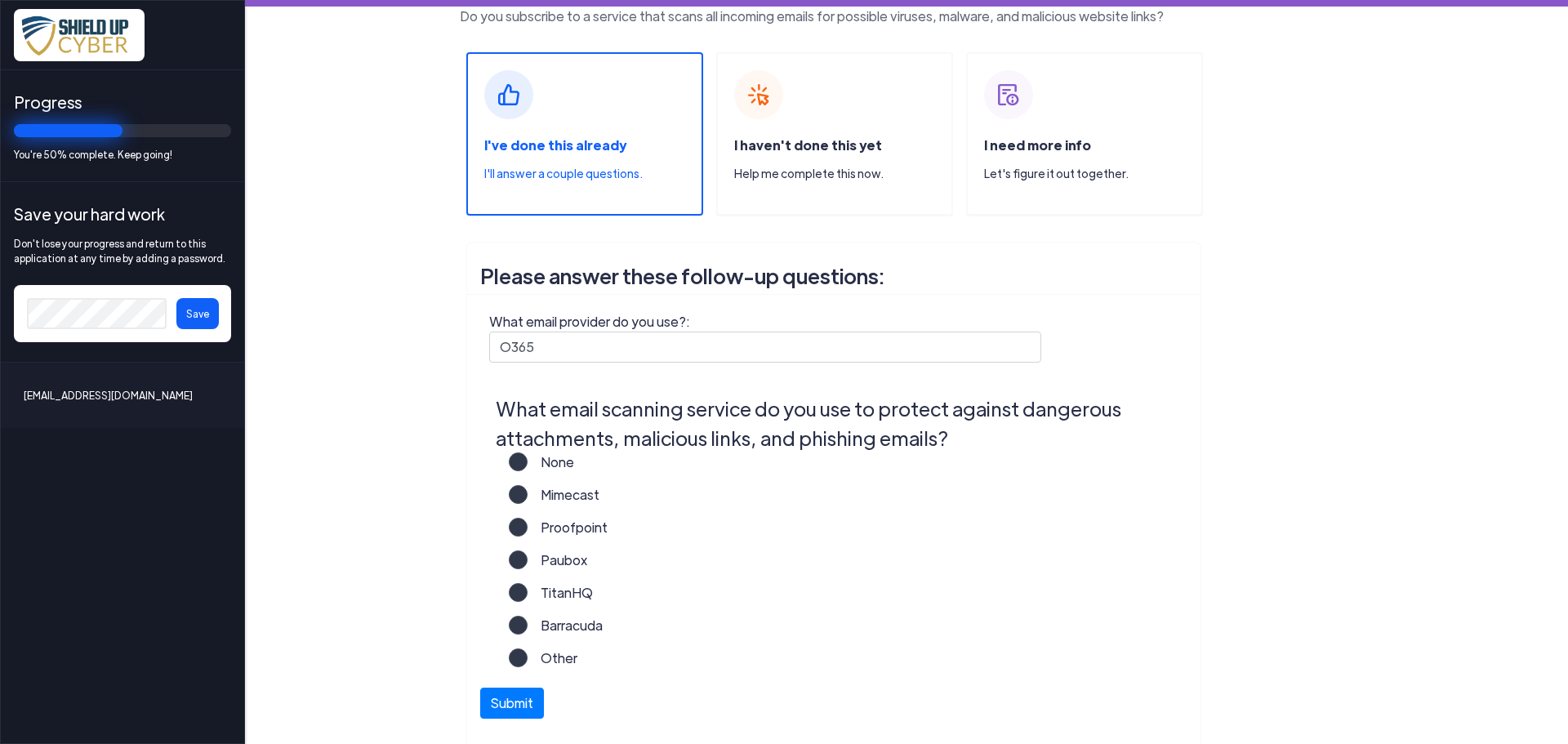
click at [527, 662] on label "Other" at bounding box center [552, 664] width 50 height 32
click at [0, 0] on input "Other" at bounding box center [0, 0] width 0 height 0
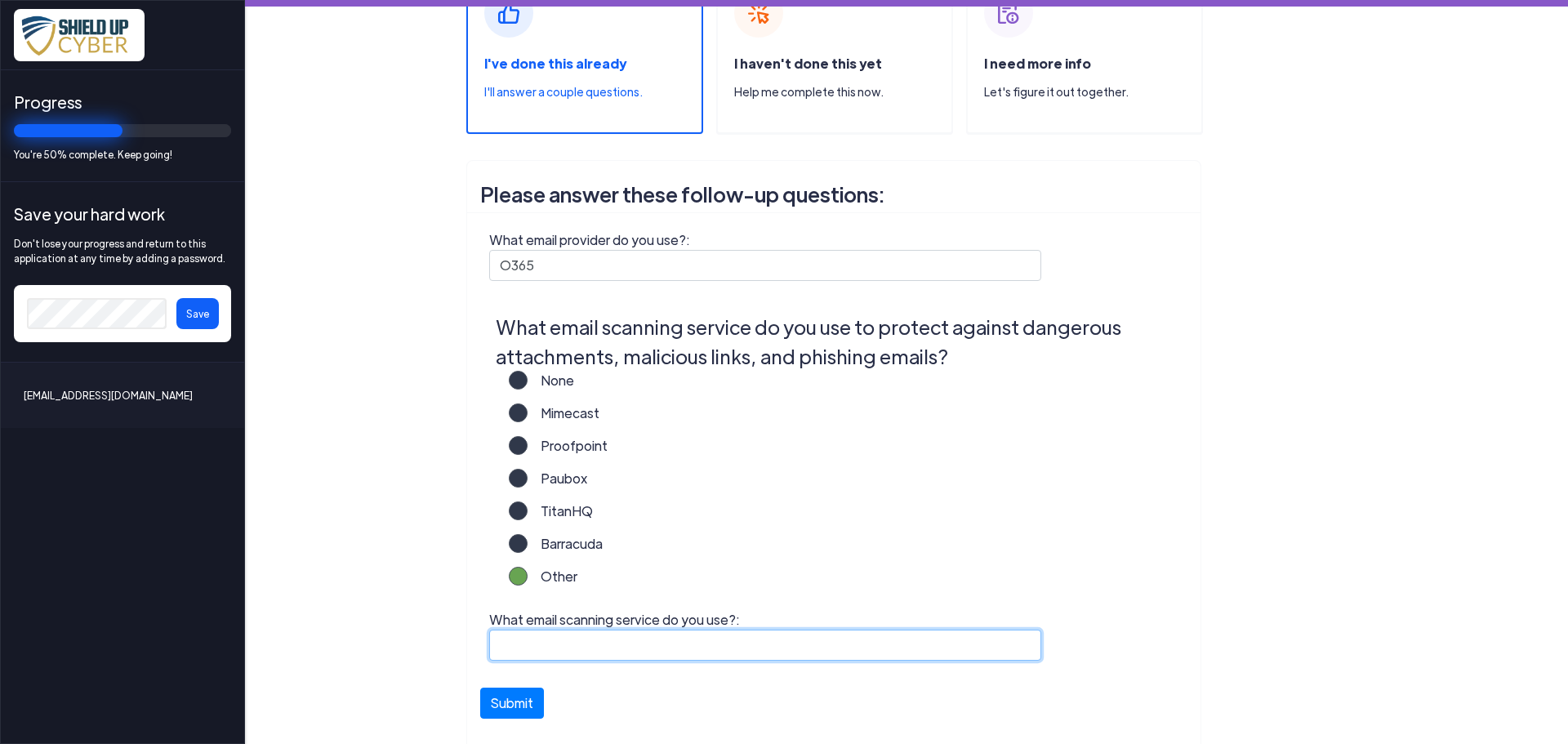
click at [512, 645] on input "What email scanning service do you use?:" at bounding box center [765, 645] width 552 height 31
type input "M"
click at [595, 641] on input "Mailsheild" at bounding box center [765, 645] width 552 height 31
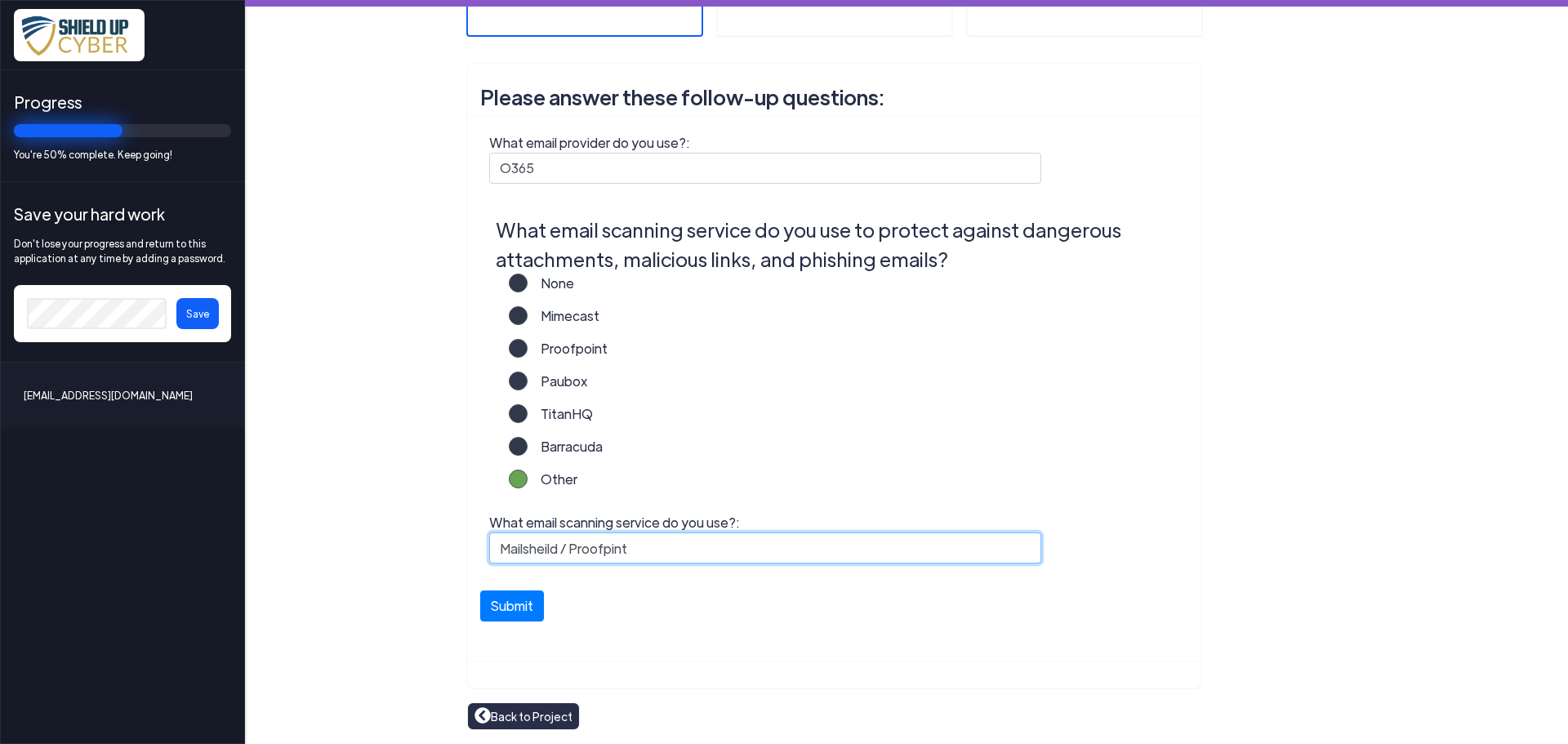
type input "Mailsheild / Proofpint"
click at [527, 346] on label "Proofpoint" at bounding box center [567, 355] width 80 height 32
click at [0, 0] on input "Proofpoint" at bounding box center [0, 0] width 0 height 0
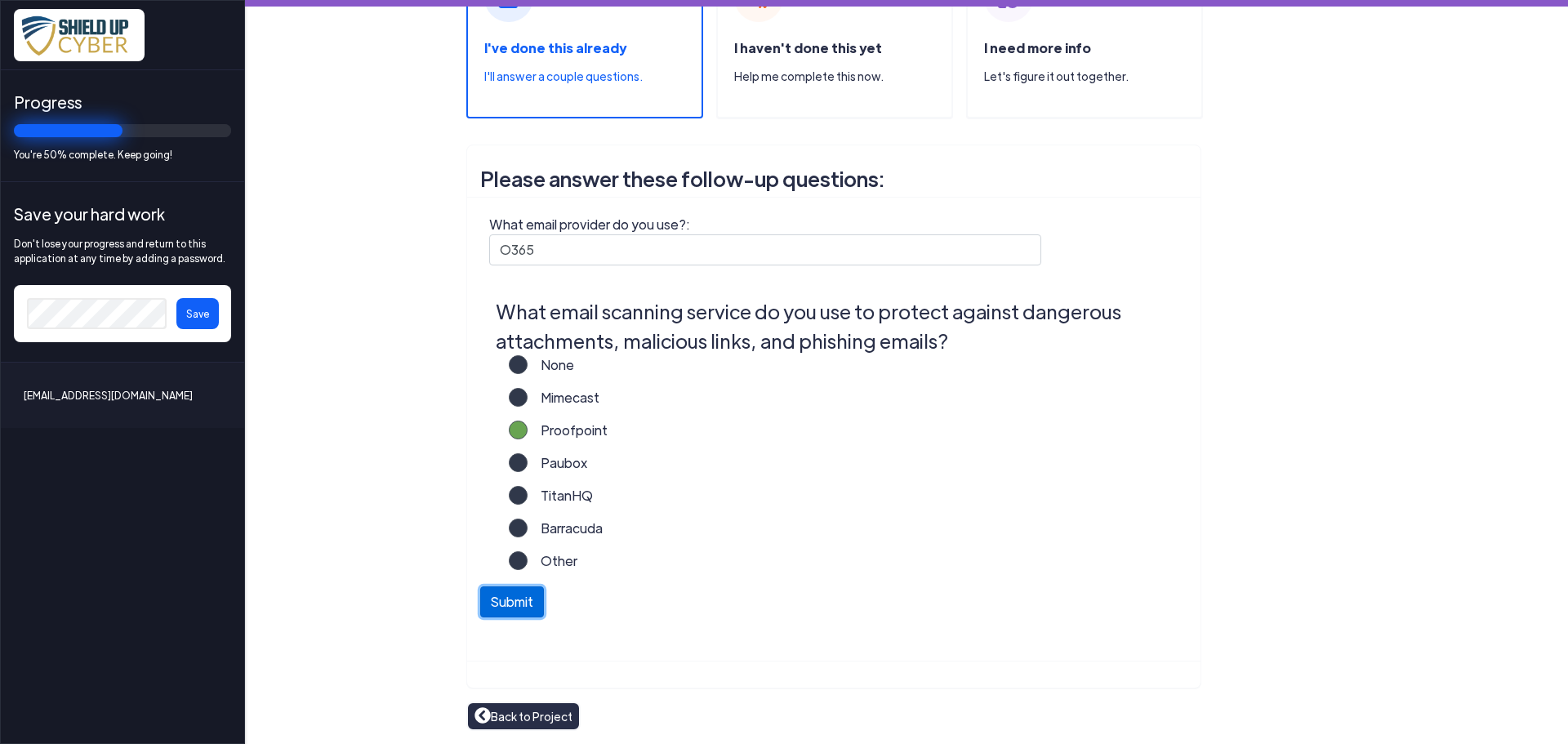
click at [513, 602] on button "Submit" at bounding box center [512, 601] width 64 height 31
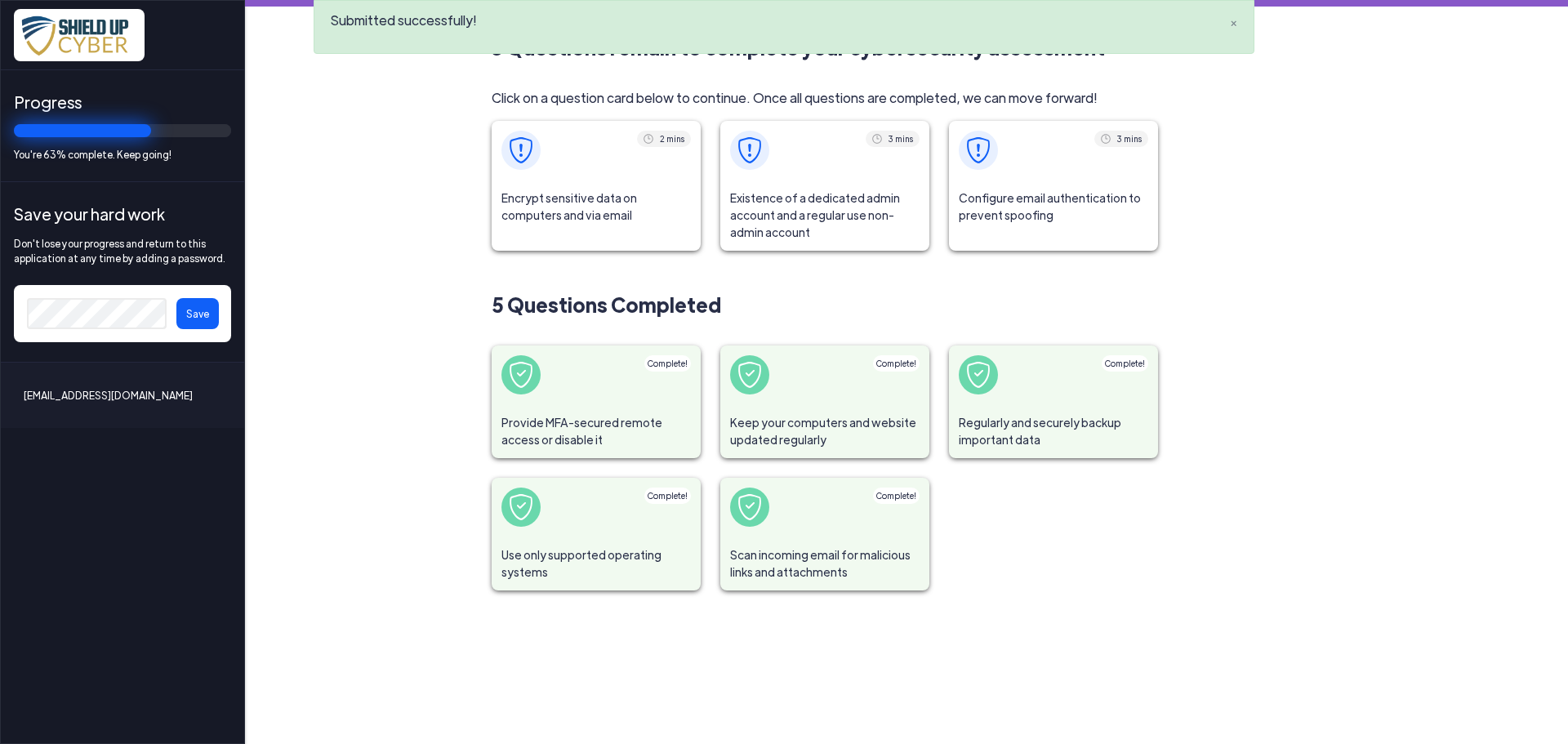
click at [563, 191] on span "Encrypt sensitive data on computers and via email" at bounding box center [596, 206] width 209 height 54
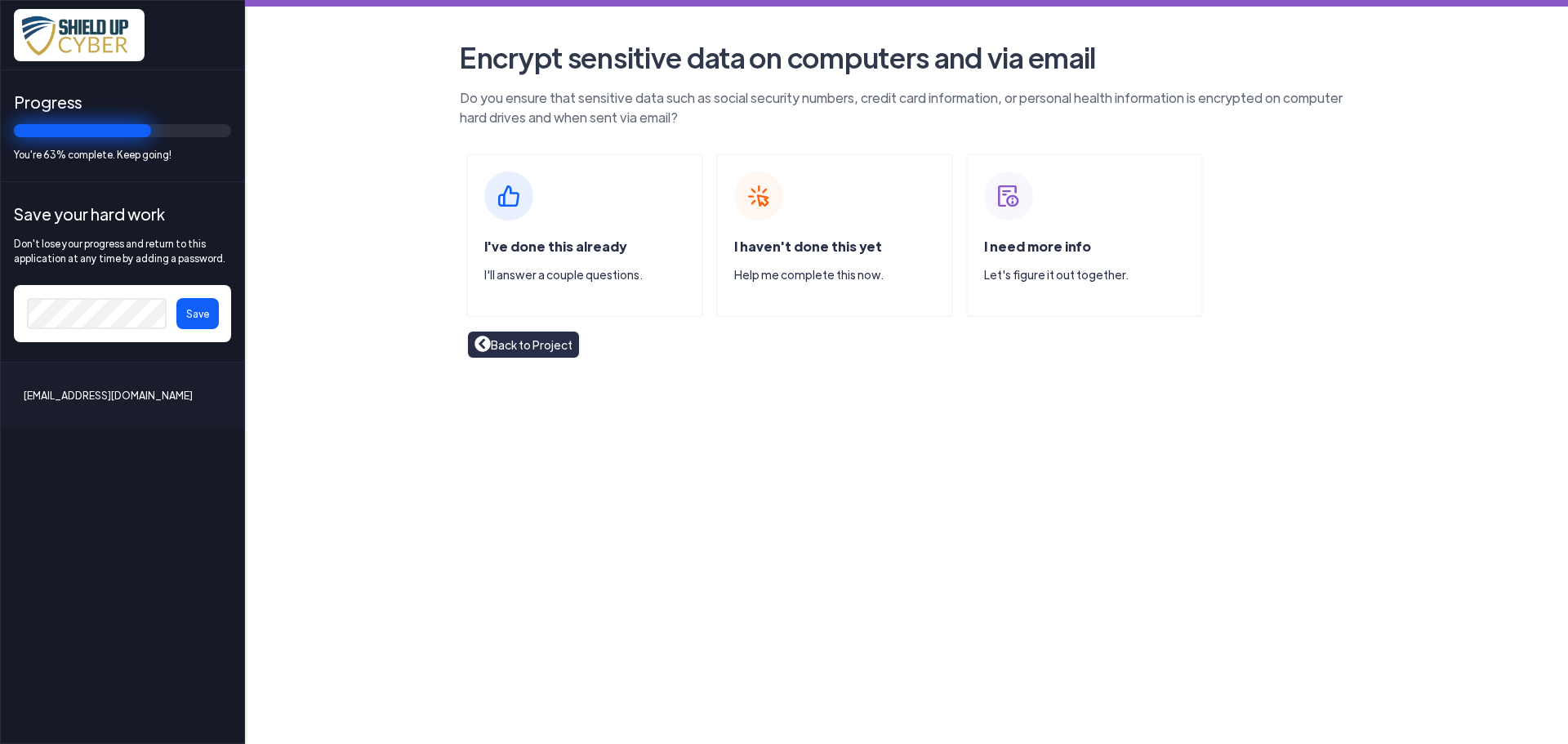
click at [525, 231] on div "I've done this already I'll answer a couple questions." at bounding box center [584, 235] width 237 height 163
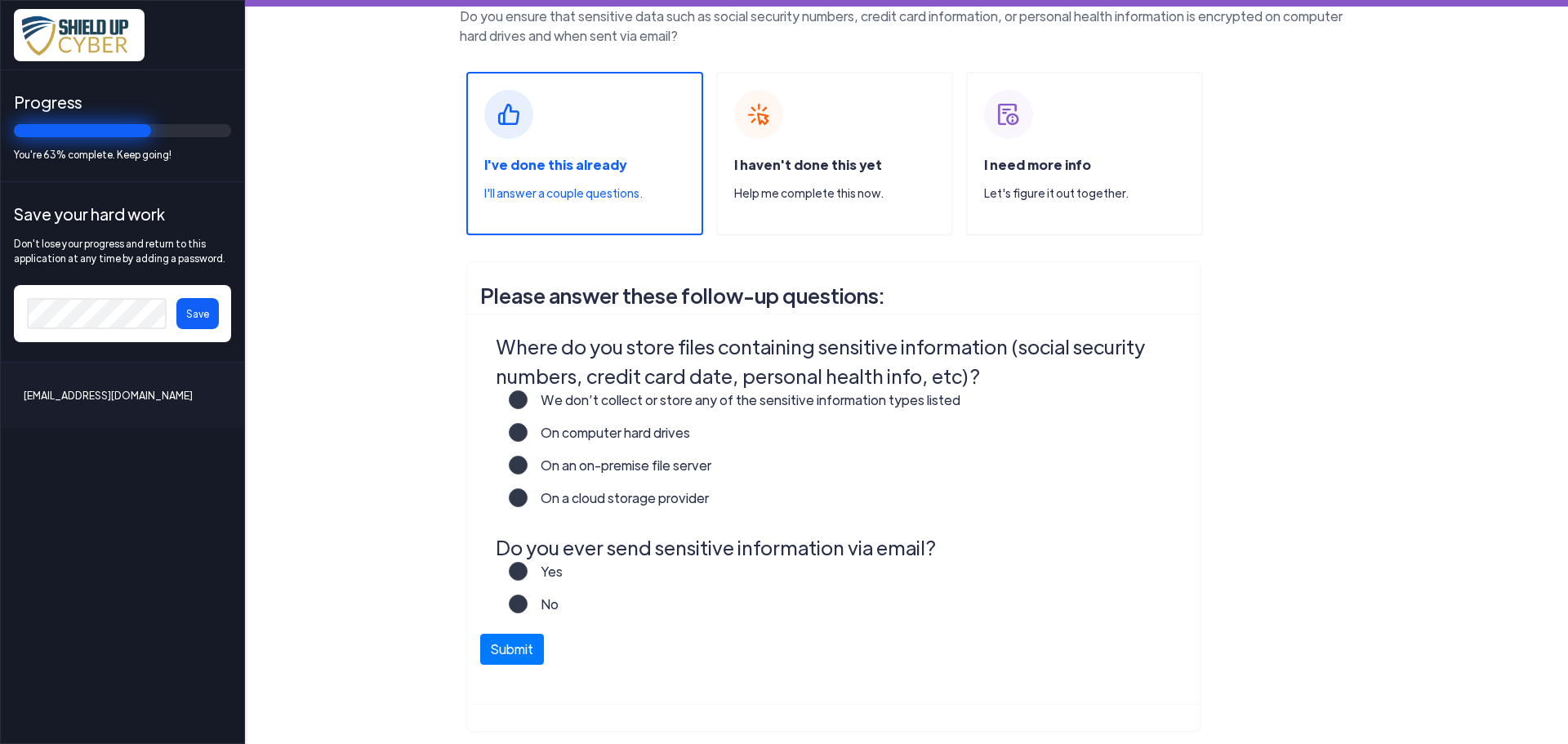
scroll to position [125, 0]
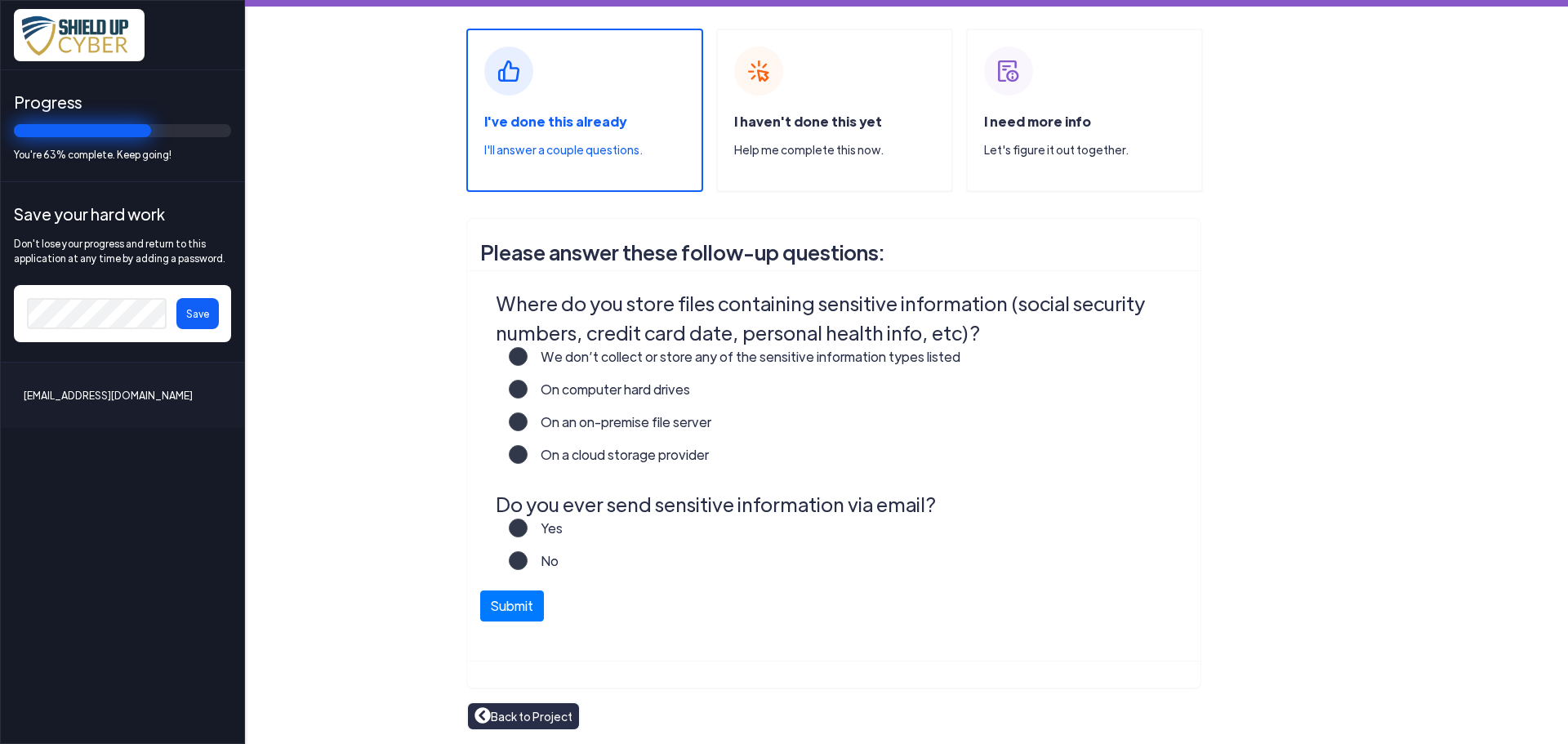
click at [527, 455] on label "On a cloud storage provider" at bounding box center [618, 461] width 181 height 32
click at [0, 0] on input "On a cloud storage provider" at bounding box center [0, 0] width 0 height 0
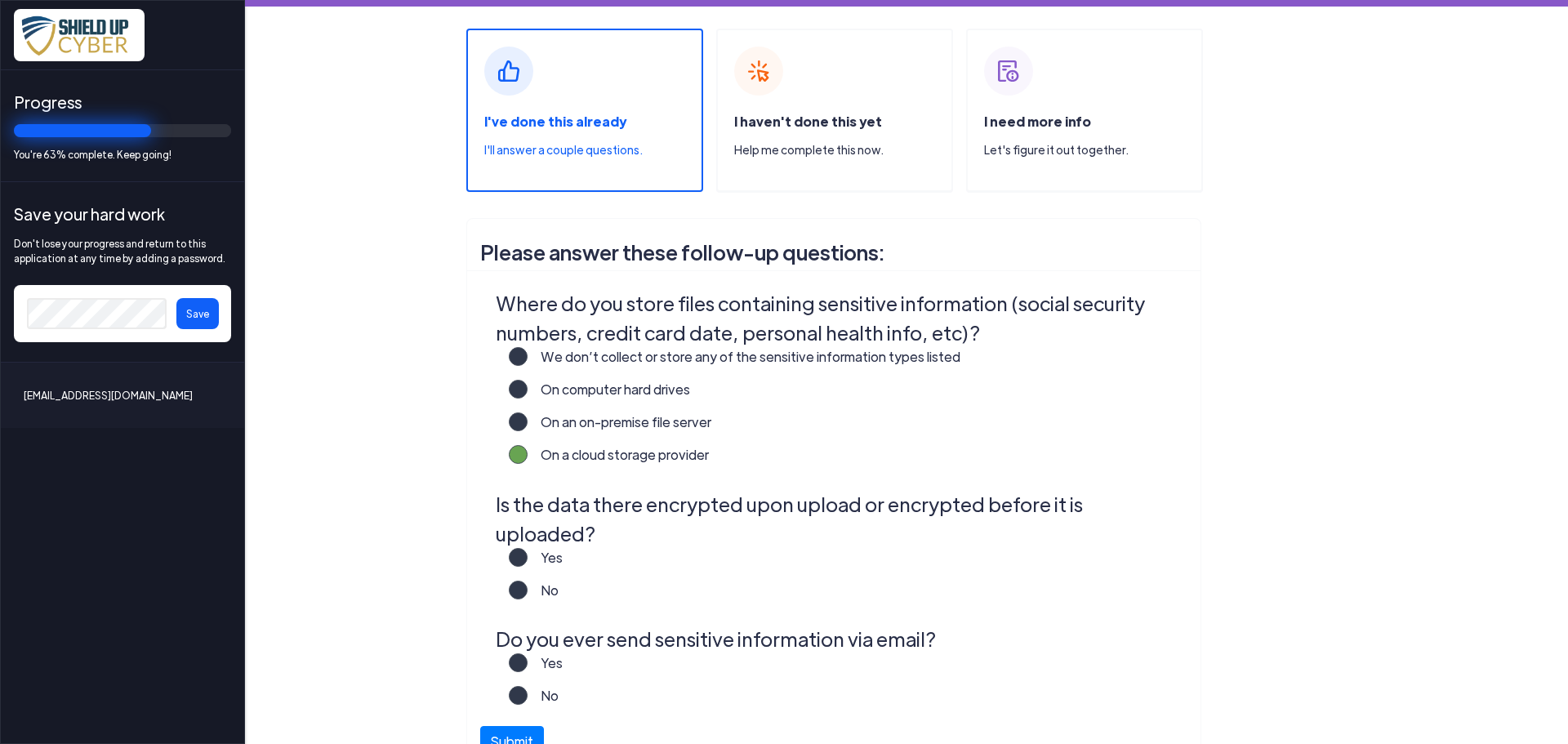
click at [527, 548] on label "Yes" at bounding box center [545, 564] width 35 height 32
click at [0, 0] on input "Yes" at bounding box center [0, 0] width 0 height 0
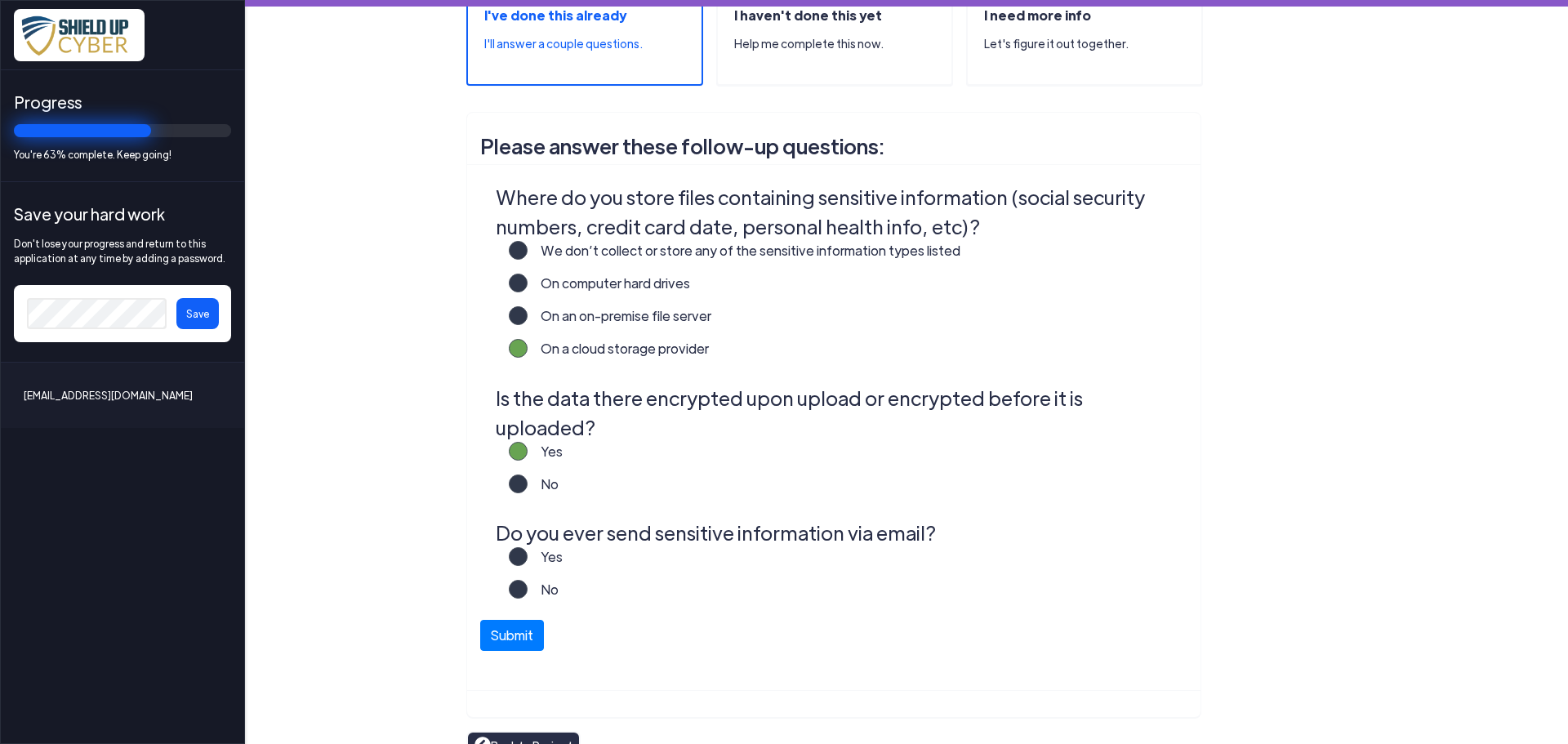
click at [510, 547] on span at bounding box center [518, 556] width 19 height 19
click at [527, 547] on label "Yes" at bounding box center [545, 563] width 35 height 32
click at [0, 0] on input "Yes" at bounding box center [0, 0] width 0 height 0
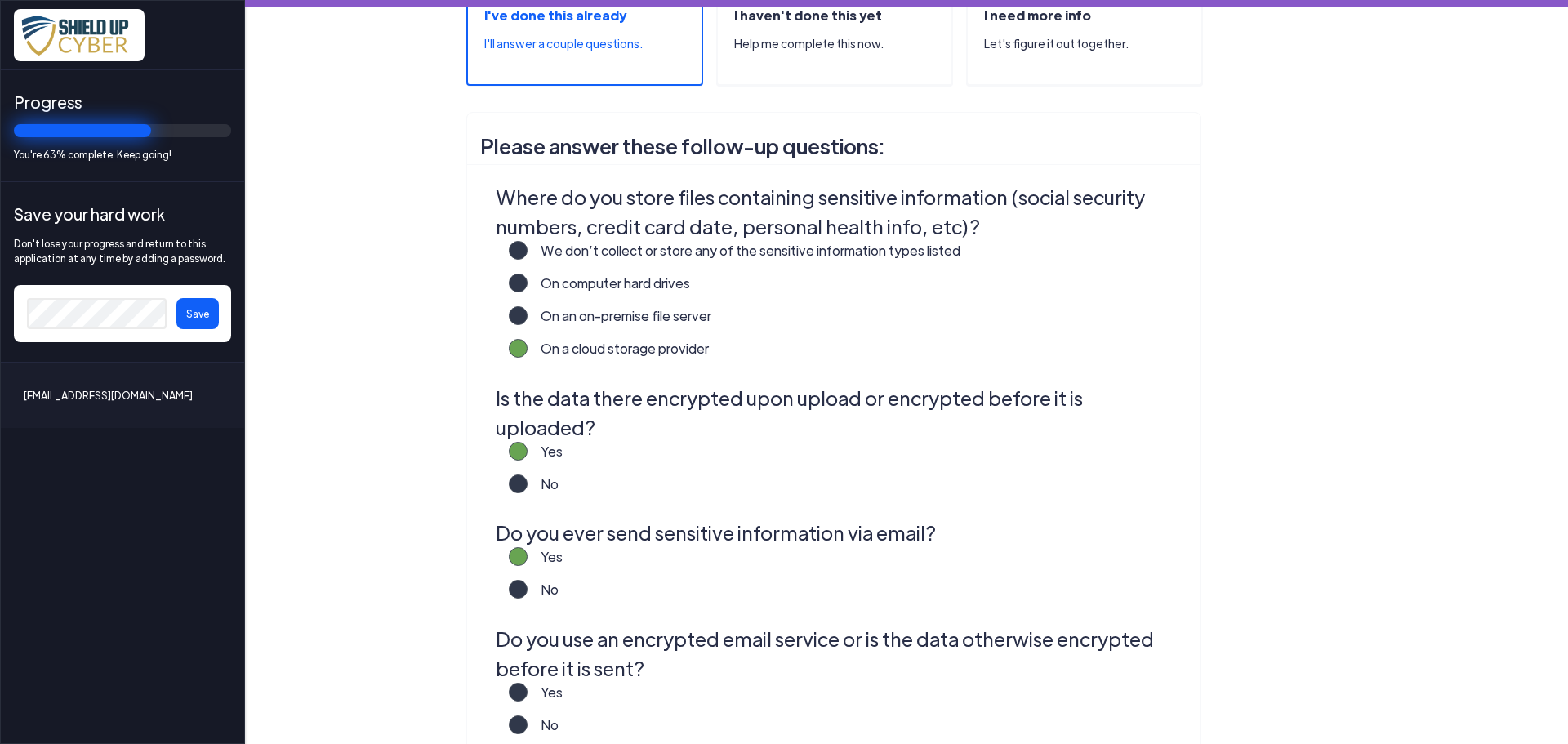
scroll to position [366, 0]
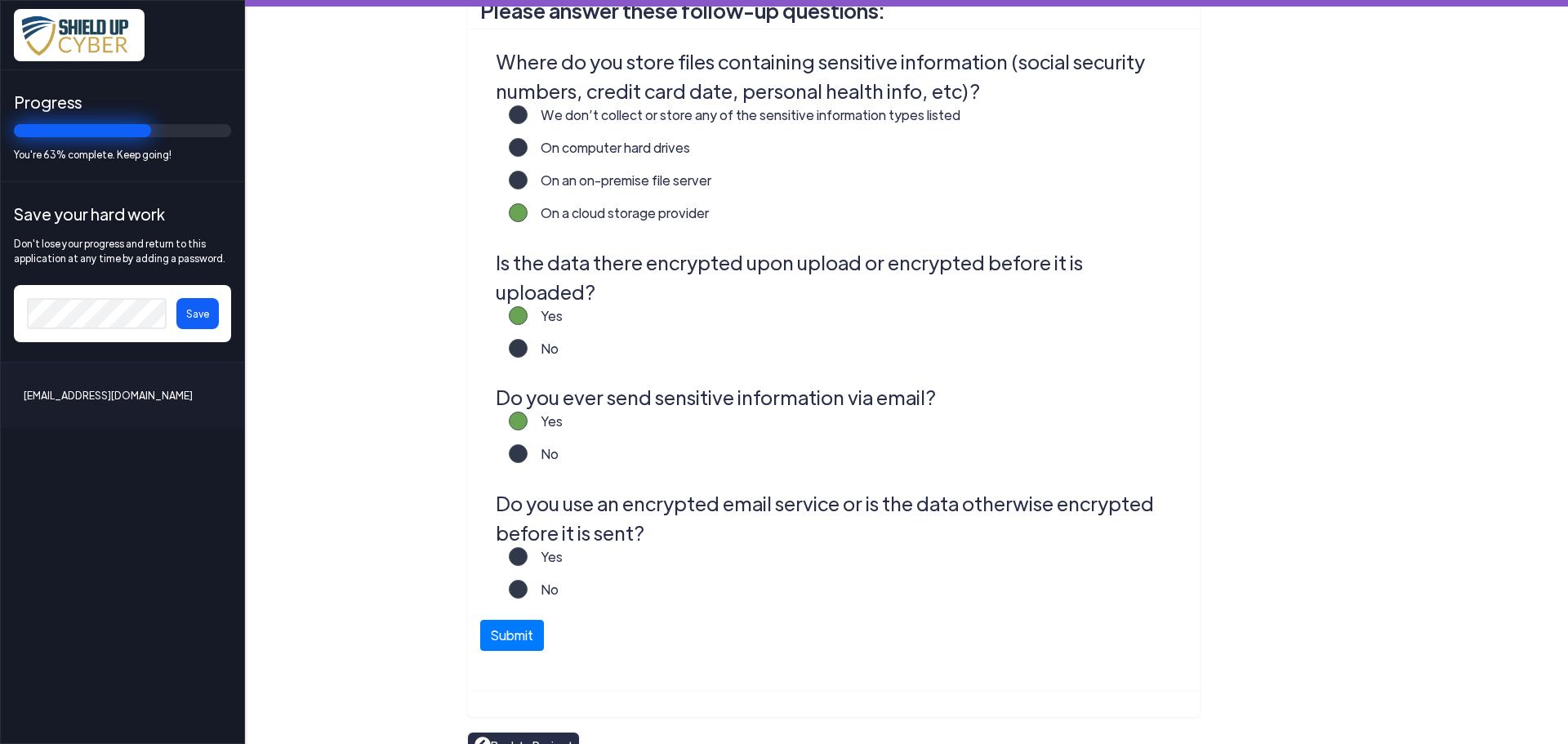
click at [527, 547] on label "Yes" at bounding box center [545, 563] width 35 height 32
click at [0, 0] on input "Yes" at bounding box center [0, 0] width 0 height 0
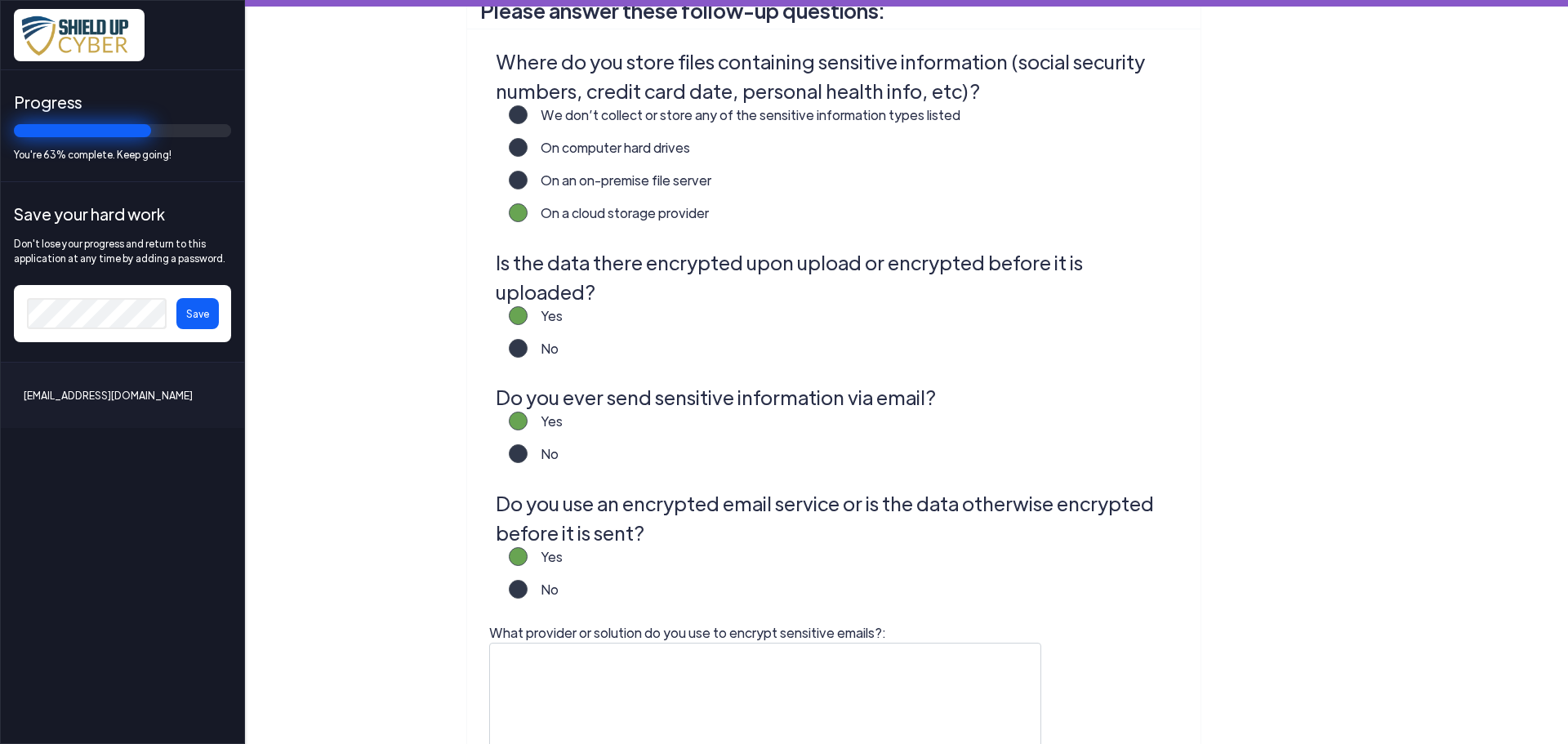
scroll to position [448, 0]
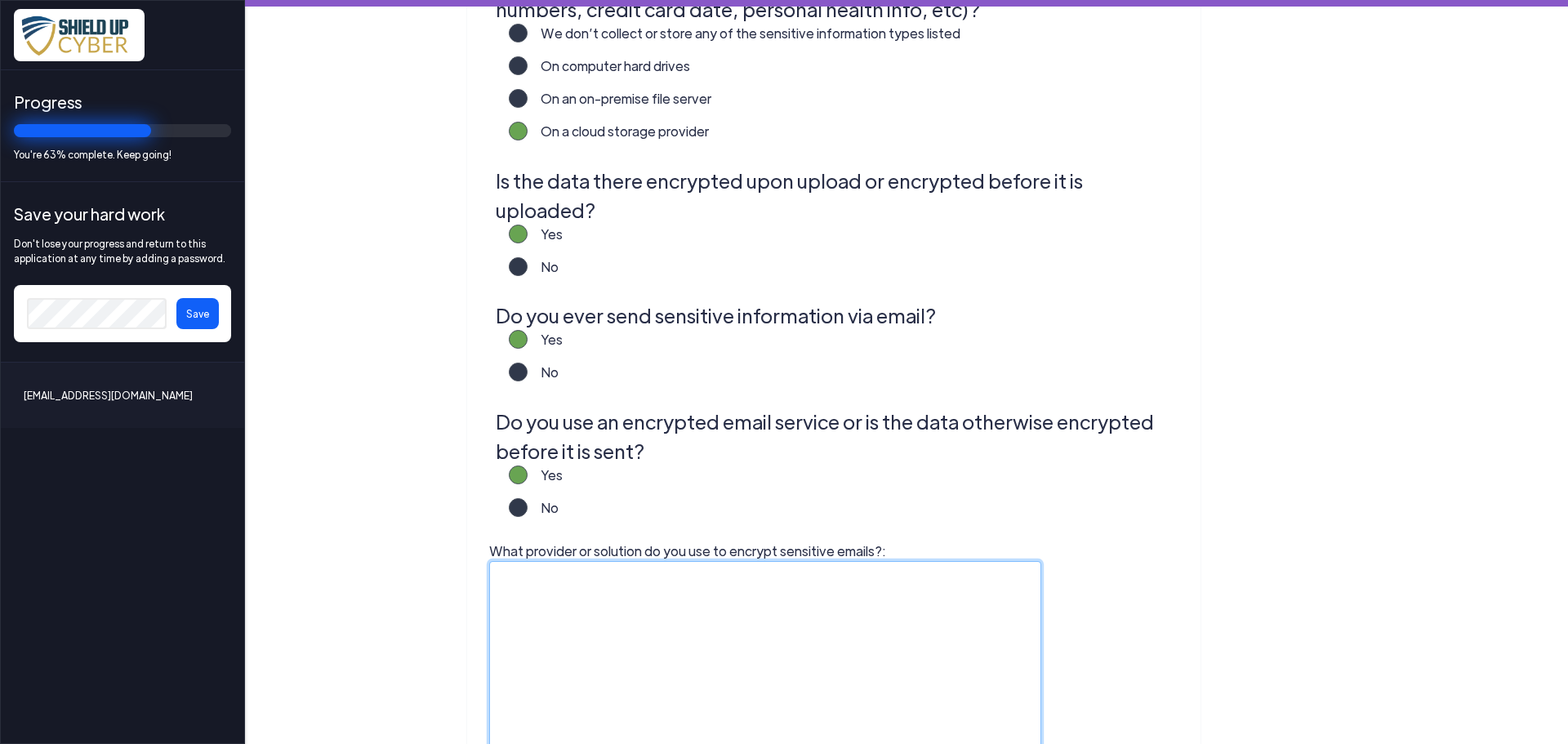
click at [539, 561] on textarea "What provider or solution do you use to encrypt sensitive emails?:" at bounding box center [765, 663] width 552 height 204
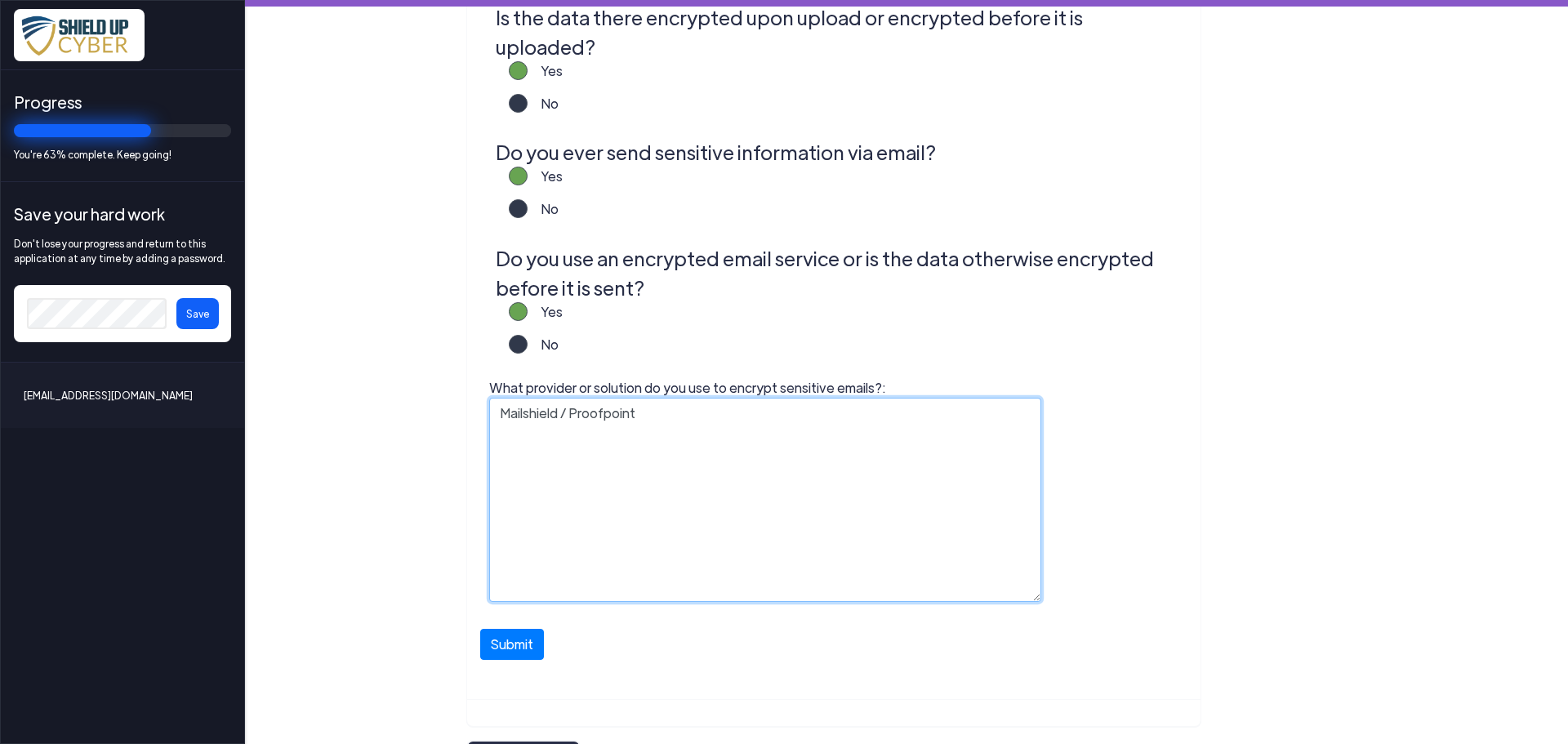
scroll to position [621, 0]
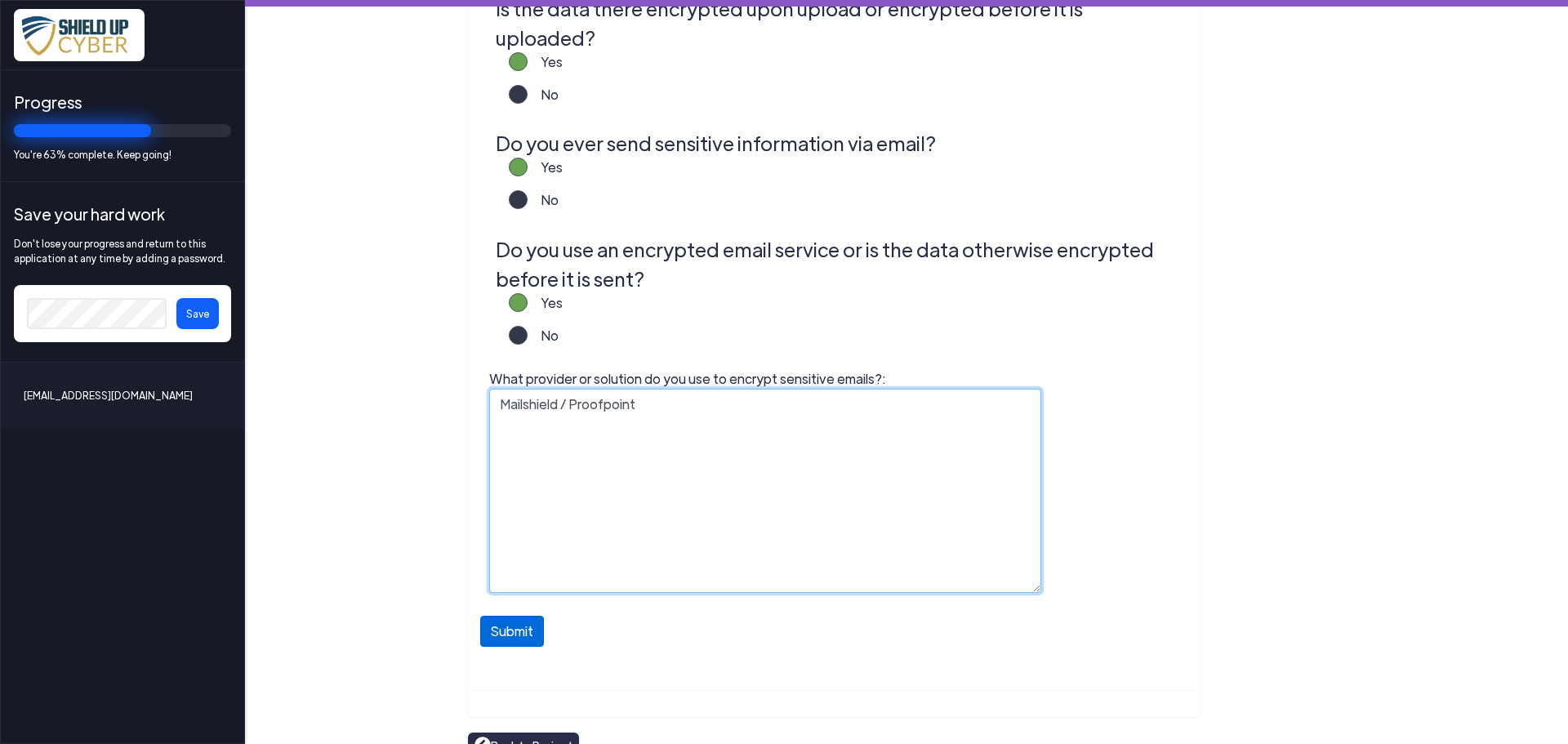
type textarea "Mailshield / Proofpoint"
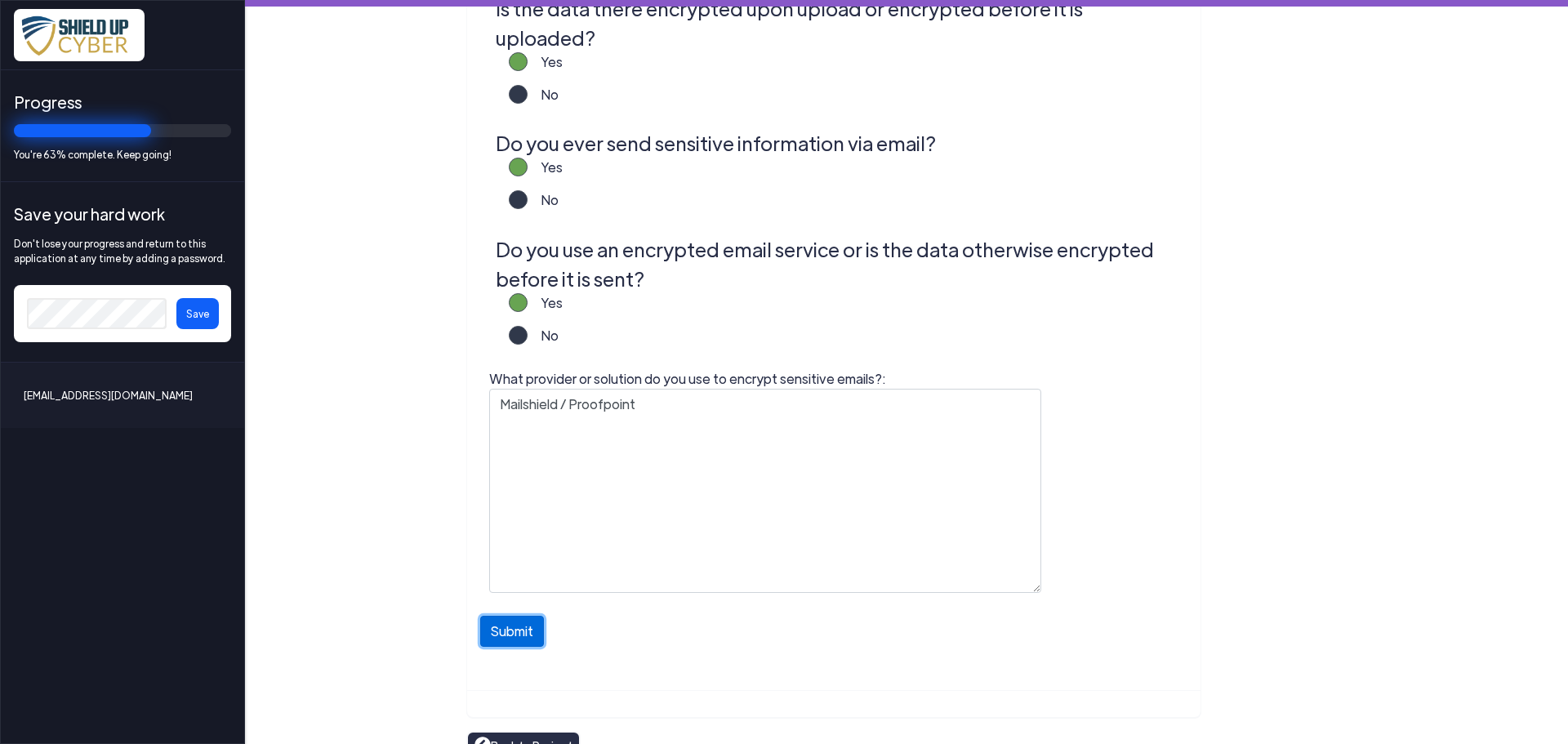
click at [511, 616] on button "Submit" at bounding box center [512, 631] width 64 height 31
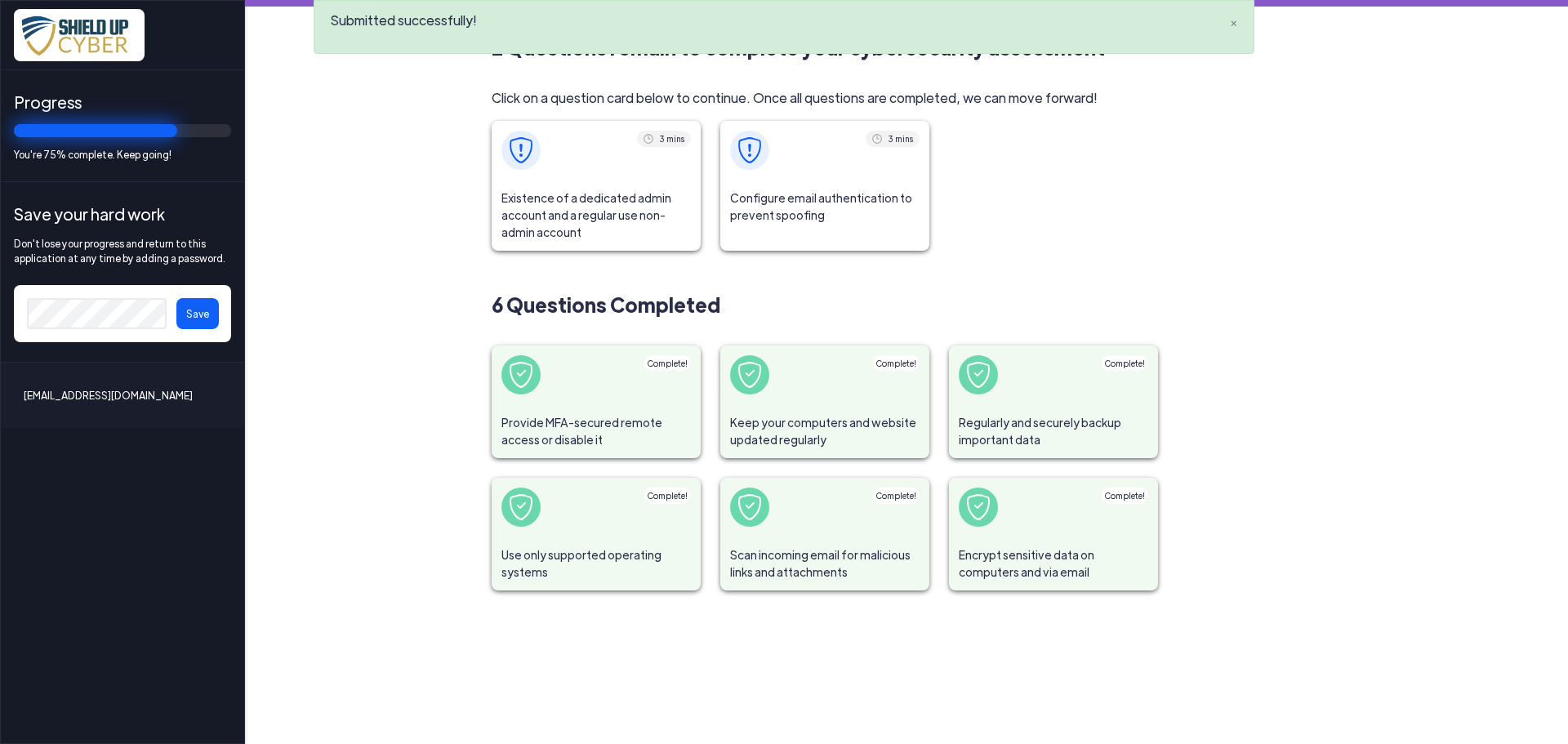
click at [584, 196] on span "Existence of a dedicated admin account and a regular use non-admin account" at bounding box center [596, 215] width 209 height 71
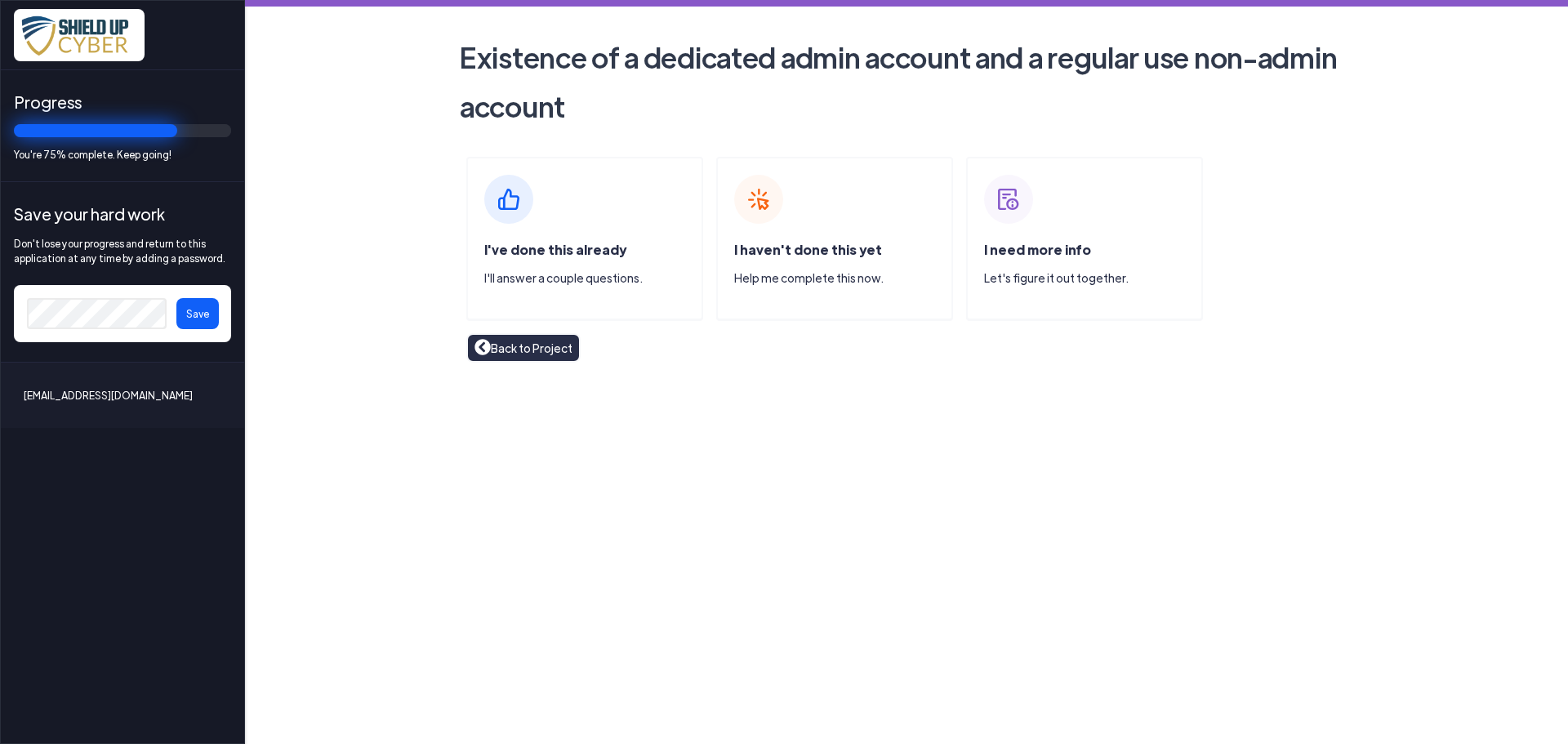
click at [538, 249] on span "I've done this already" at bounding box center [555, 249] width 142 height 17
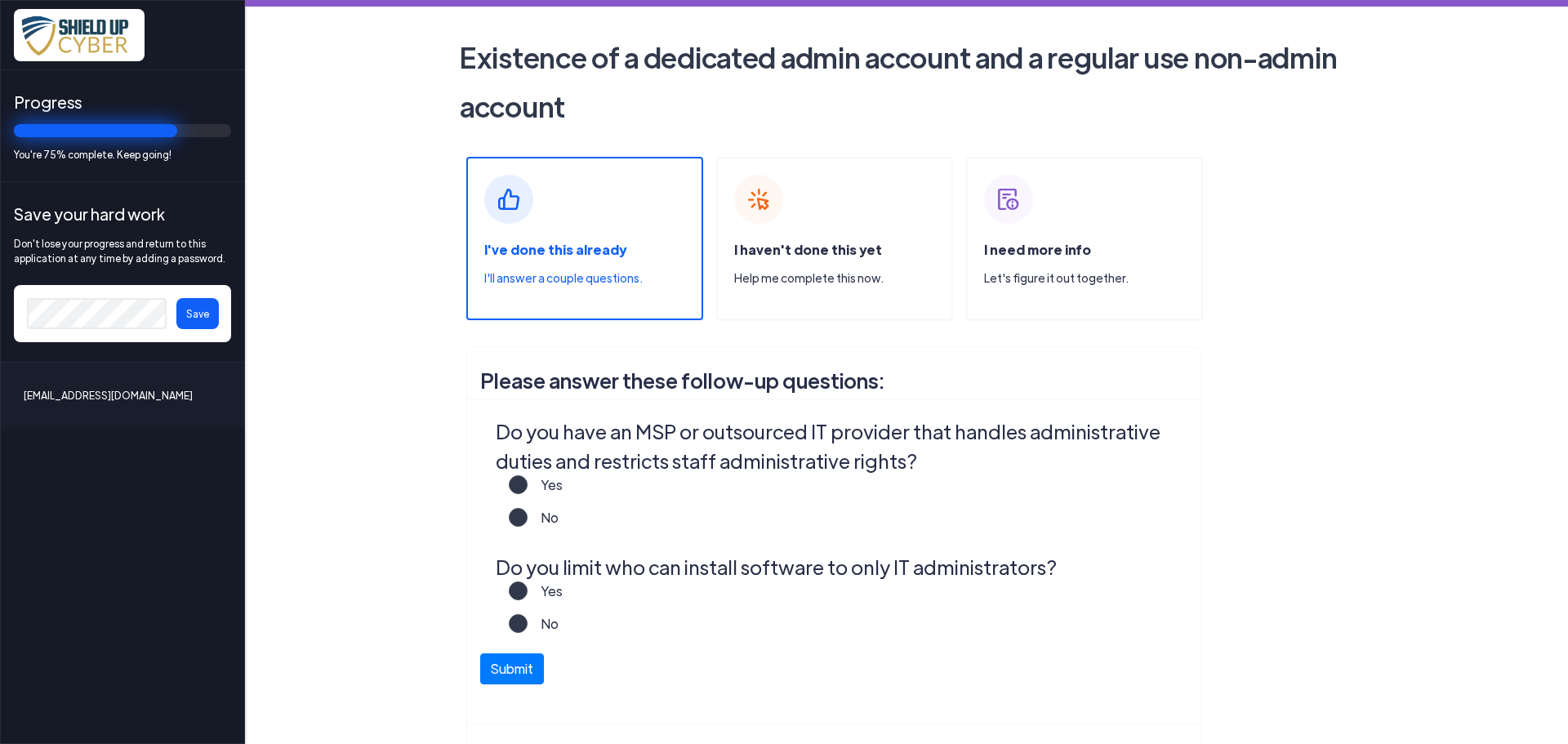
click at [527, 480] on label "Yes" at bounding box center [545, 491] width 35 height 32
click at [0, 0] on input "Yes" at bounding box center [0, 0] width 0 height 0
click at [527, 592] on label "Yes" at bounding box center [545, 598] width 35 height 32
click at [0, 0] on input "Yes" at bounding box center [0, 0] width 0 height 0
click at [514, 667] on button "Submit" at bounding box center [512, 664] width 64 height 31
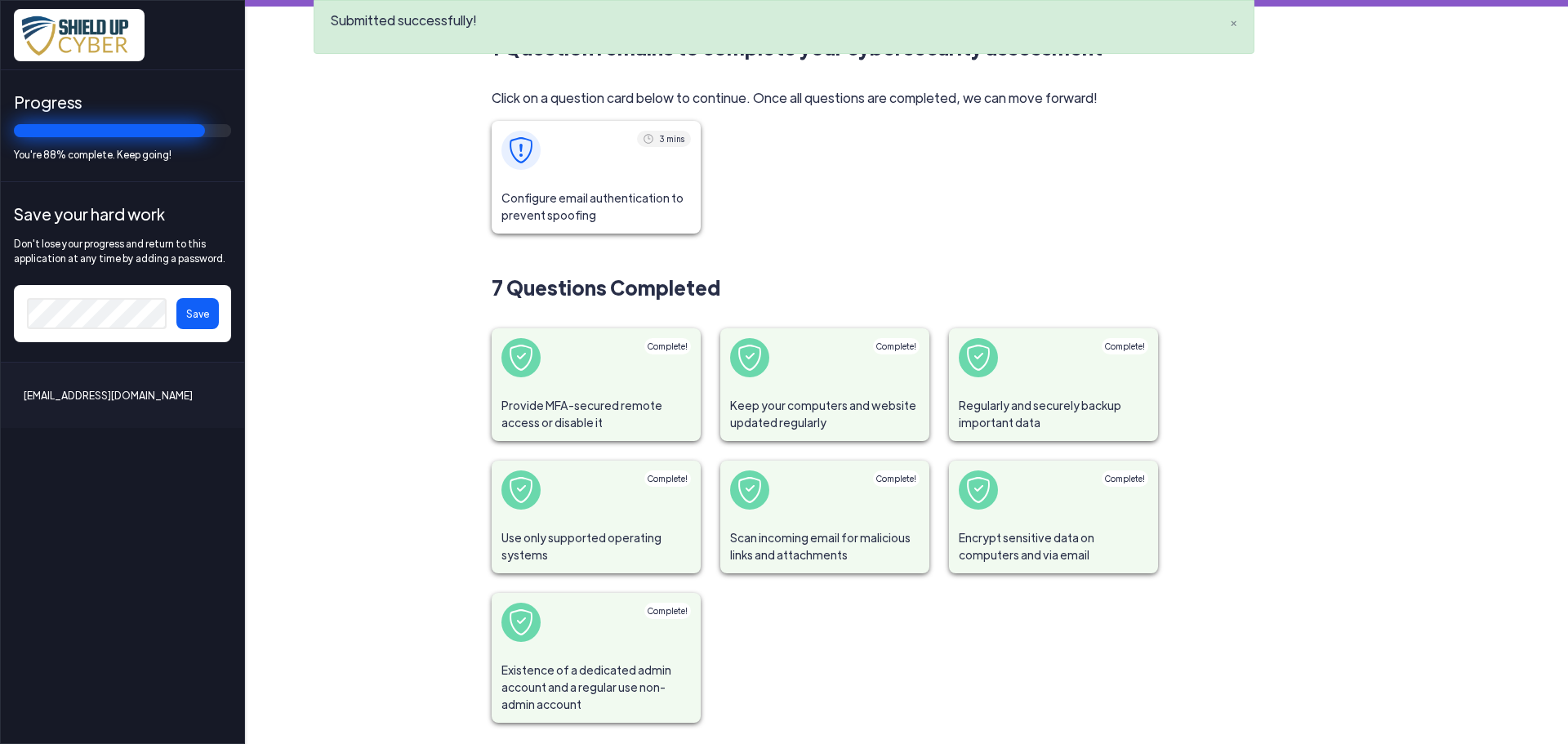
click at [563, 181] on span "Configure email authentication to prevent spoofing" at bounding box center [596, 206] width 209 height 54
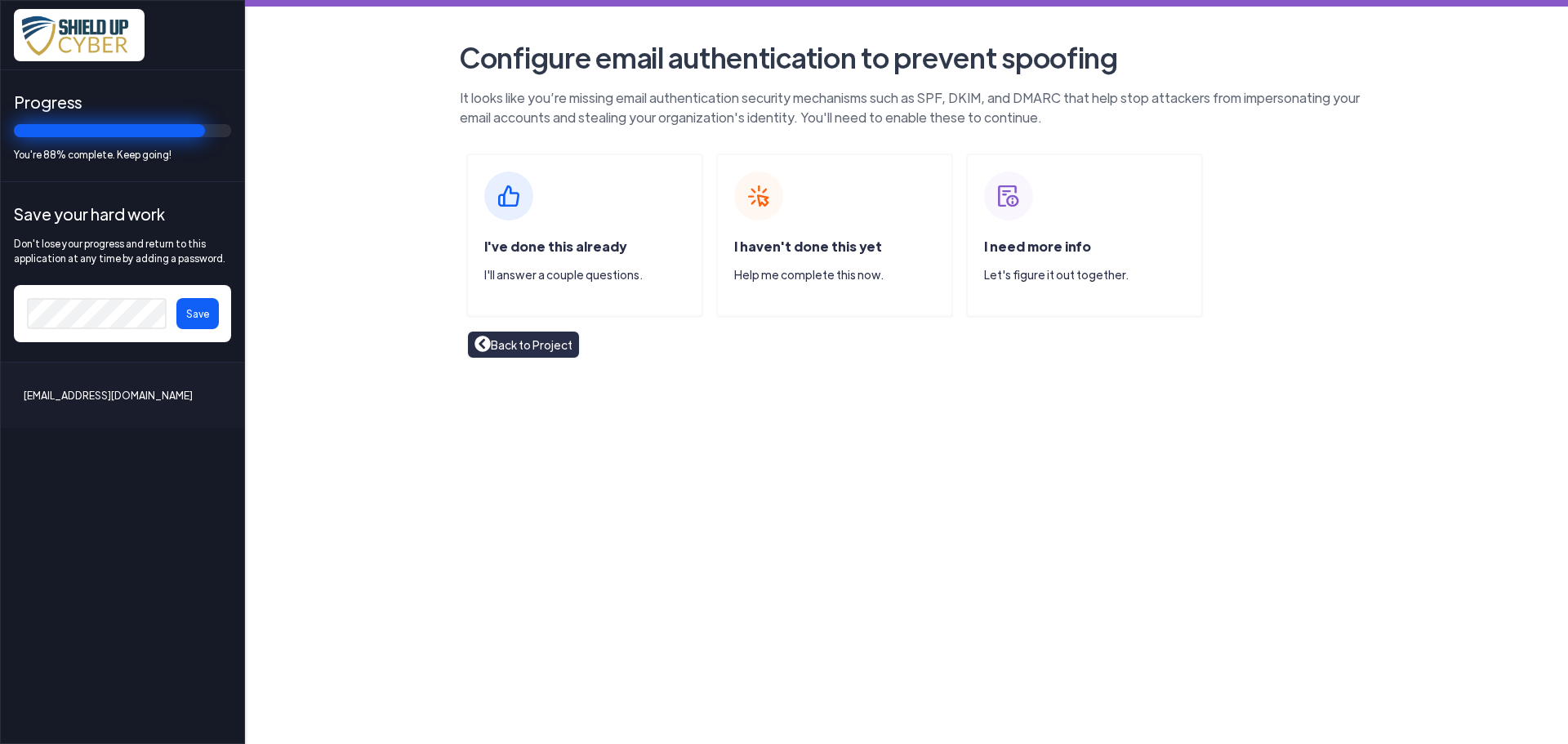
click at [502, 246] on span "I've done this already" at bounding box center [555, 246] width 142 height 17
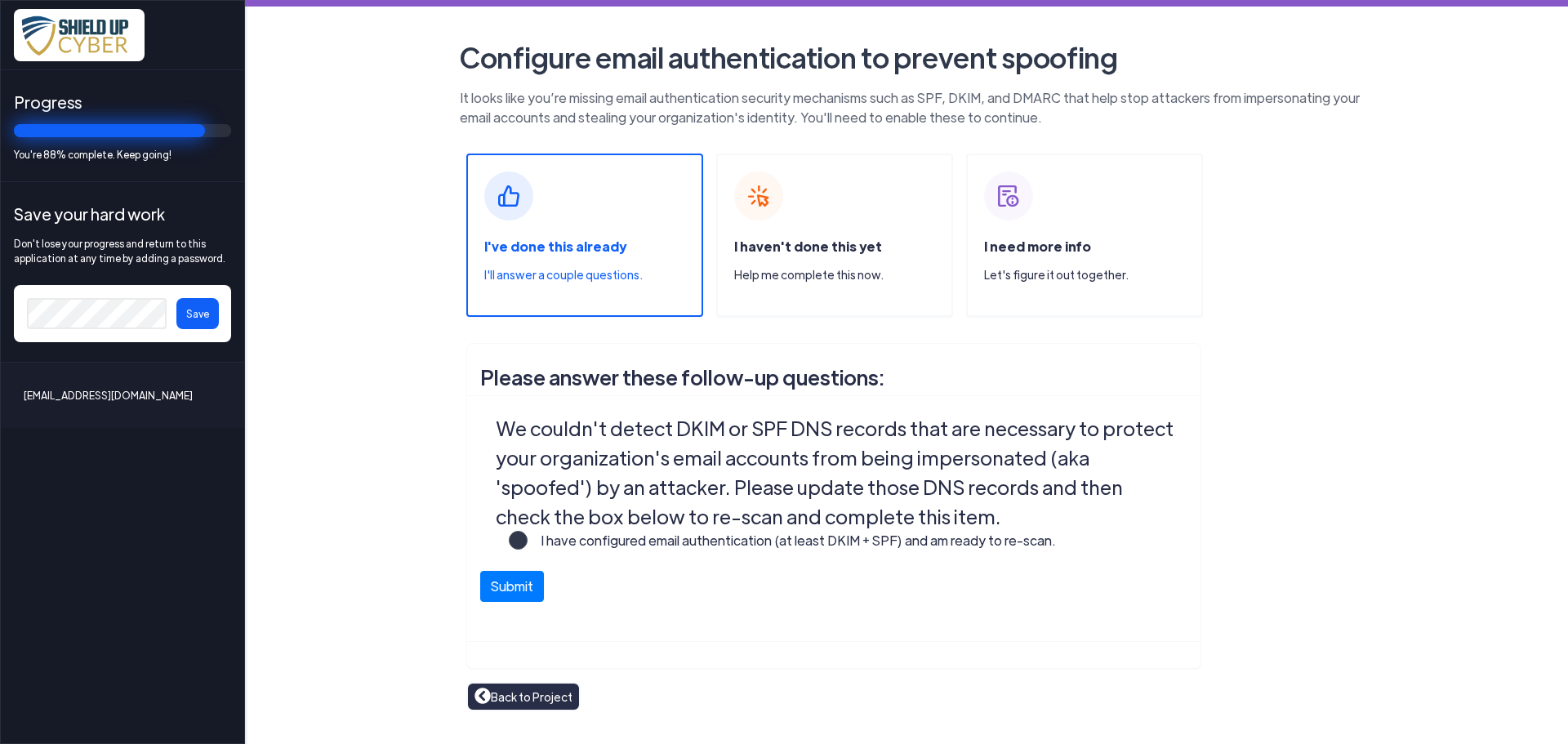
click at [202, 313] on button "Save" at bounding box center [197, 313] width 43 height 31
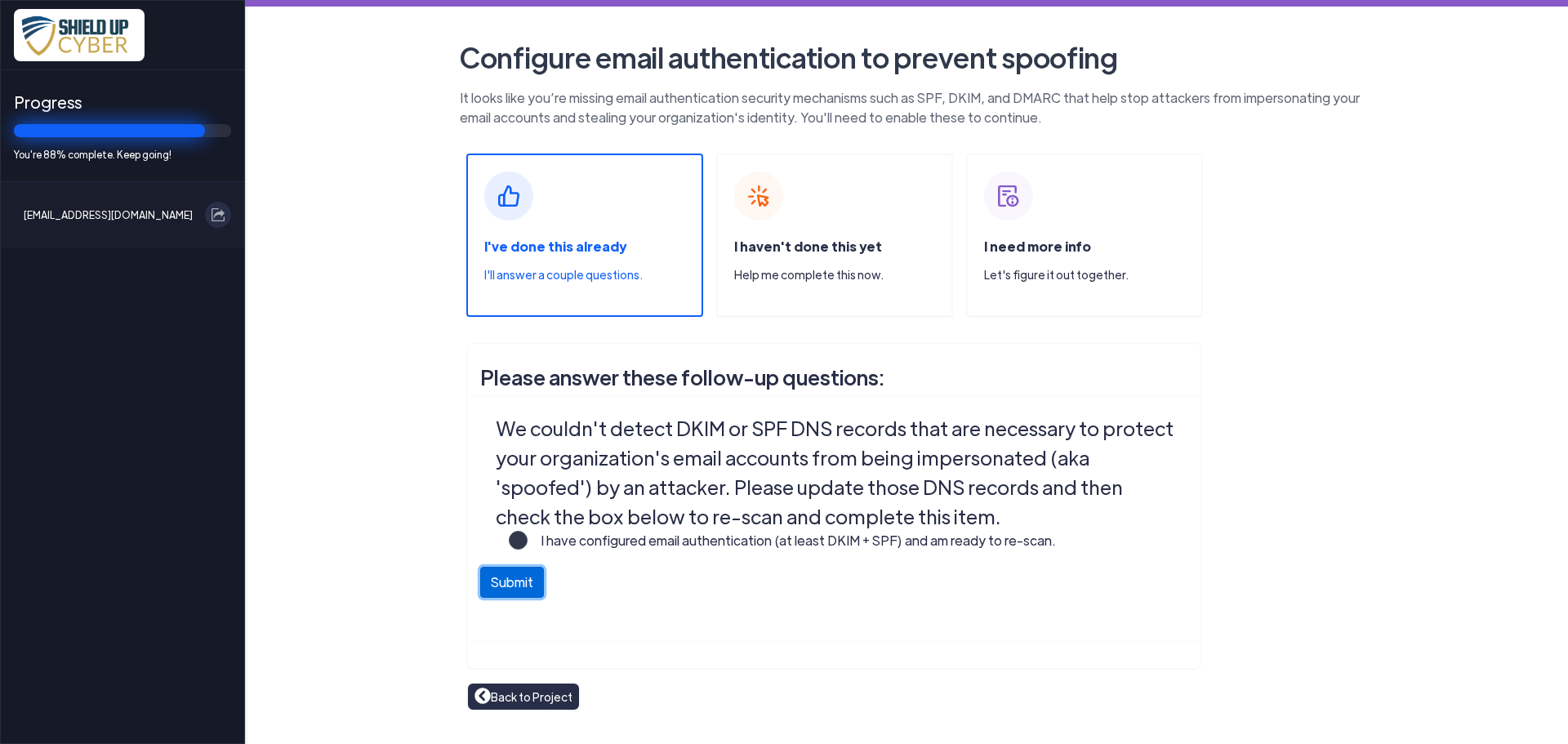
click at [512, 585] on button "Submit" at bounding box center [512, 582] width 64 height 31
click at [527, 547] on label "I have configured email authentication (at least DKIM + SPF) and am ready to re…" at bounding box center [791, 547] width 528 height 32
click at [0, 0] on input "I have configured email authentication (at least DKIM + SPF) and am ready to re…" at bounding box center [0, 0] width 0 height 0
drag, startPoint x: 517, startPoint y: 592, endPoint x: 590, endPoint y: 597, distance: 73.2
click at [518, 592] on button "Submit" at bounding box center [512, 590] width 64 height 31
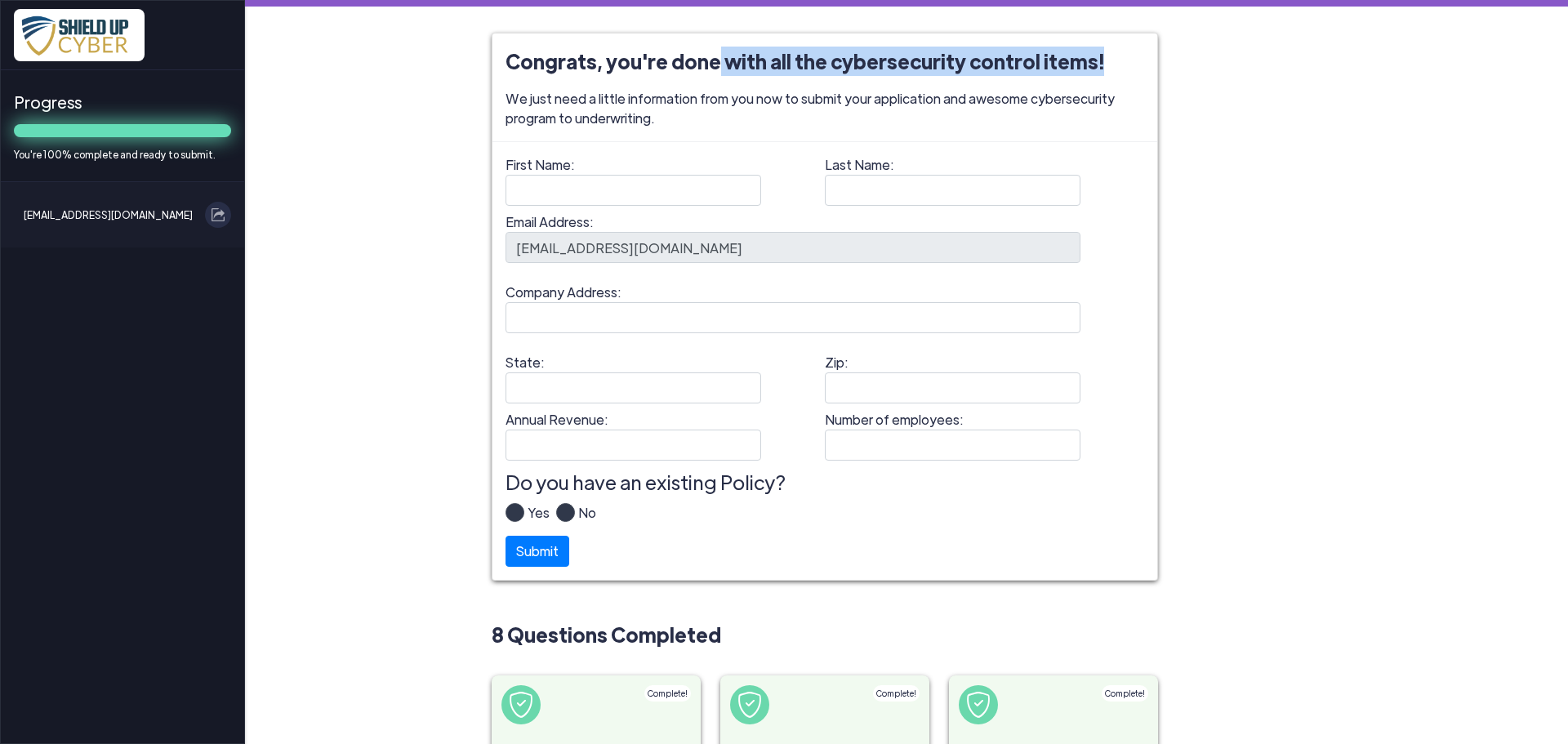
drag, startPoint x: 709, startPoint y: 47, endPoint x: 1157, endPoint y: 52, distance: 448.0
click at [1157, 52] on div "Congrats, you're done with all the cybersecurity control items! We just need a …" at bounding box center [907, 550] width 907 height 1036
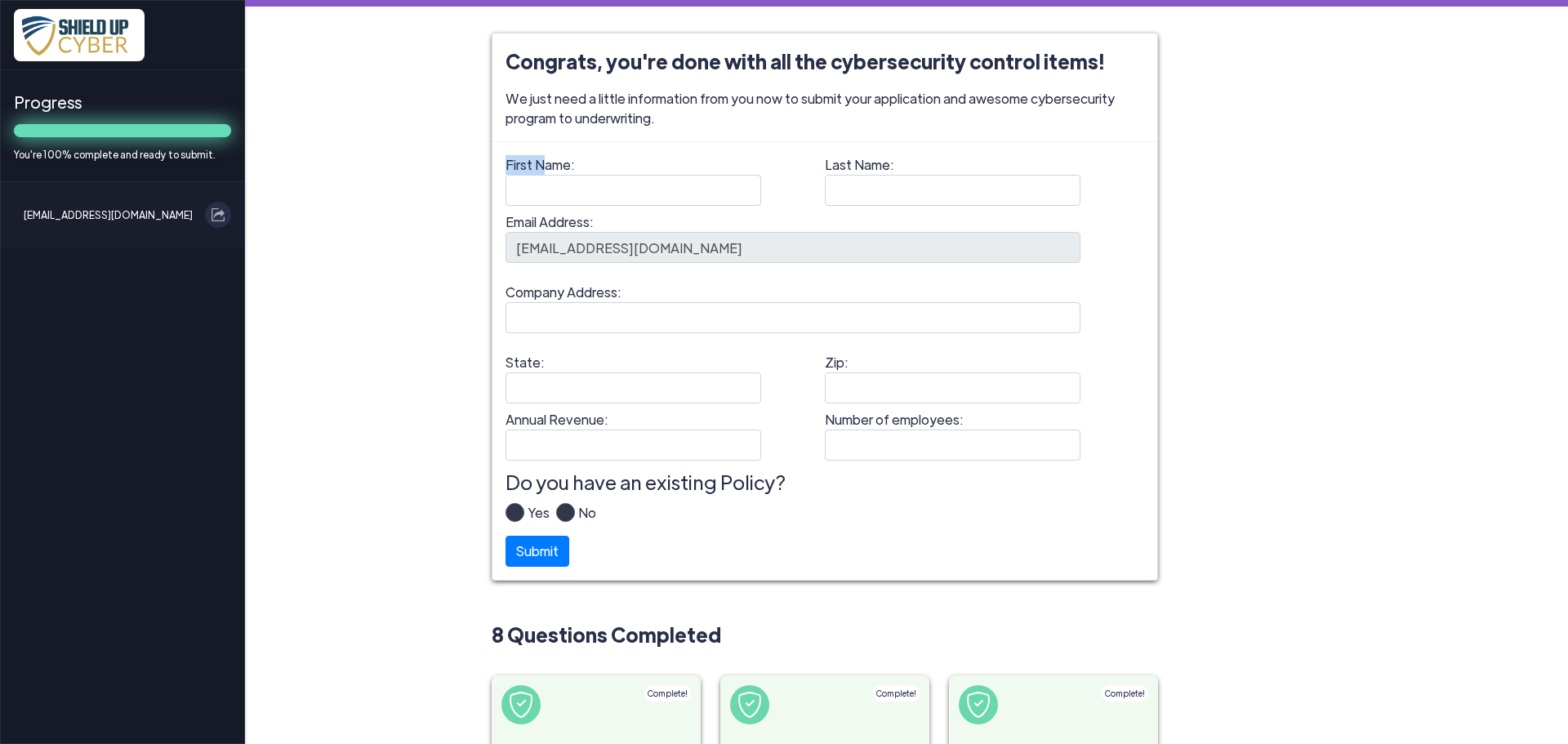
click at [532, 179] on label "First Name:" at bounding box center [633, 180] width 256 height 51
click at [533, 190] on input "First Name:" at bounding box center [633, 190] width 256 height 31
type input "[PERSON_NAME]"
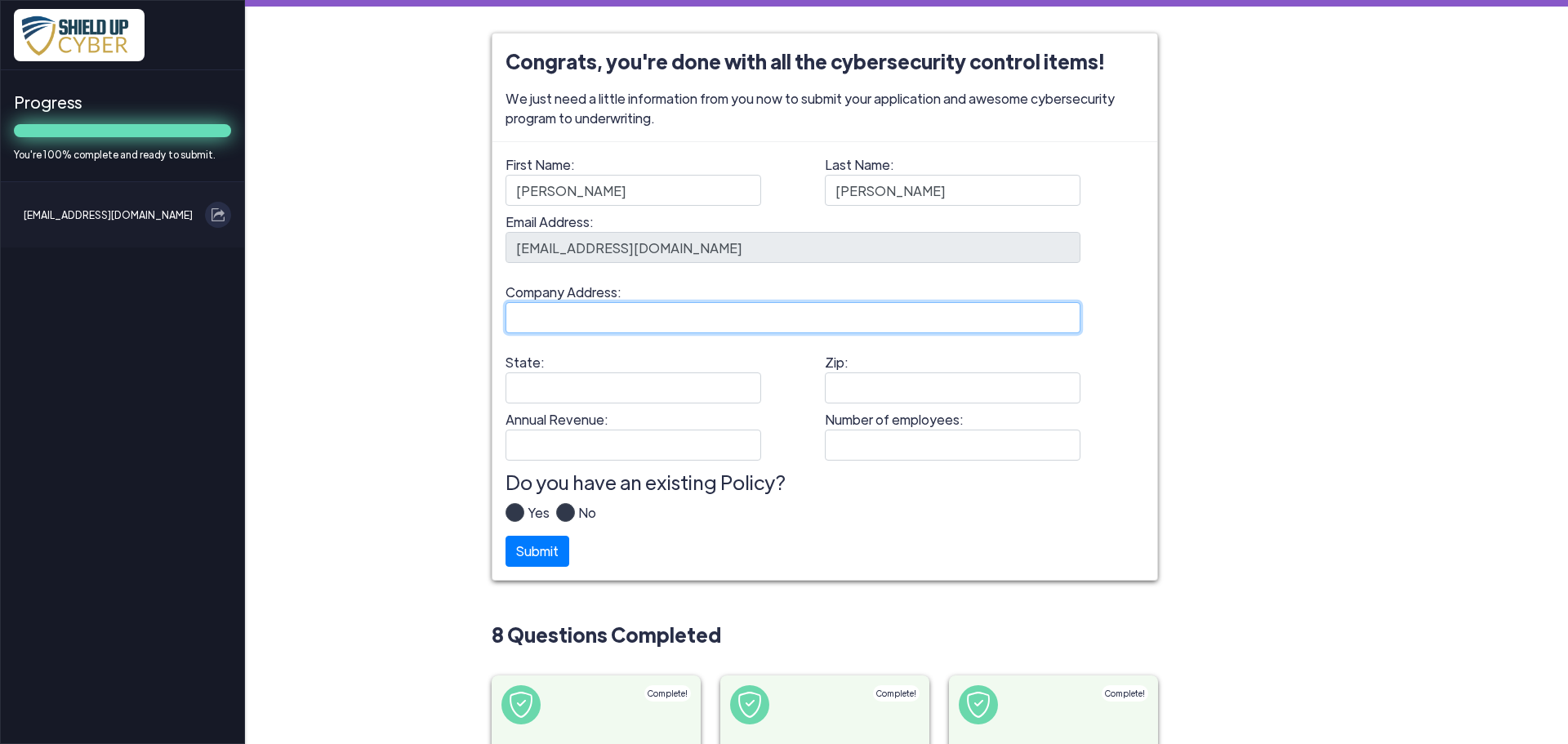
type input "[STREET_ADDRESS]"
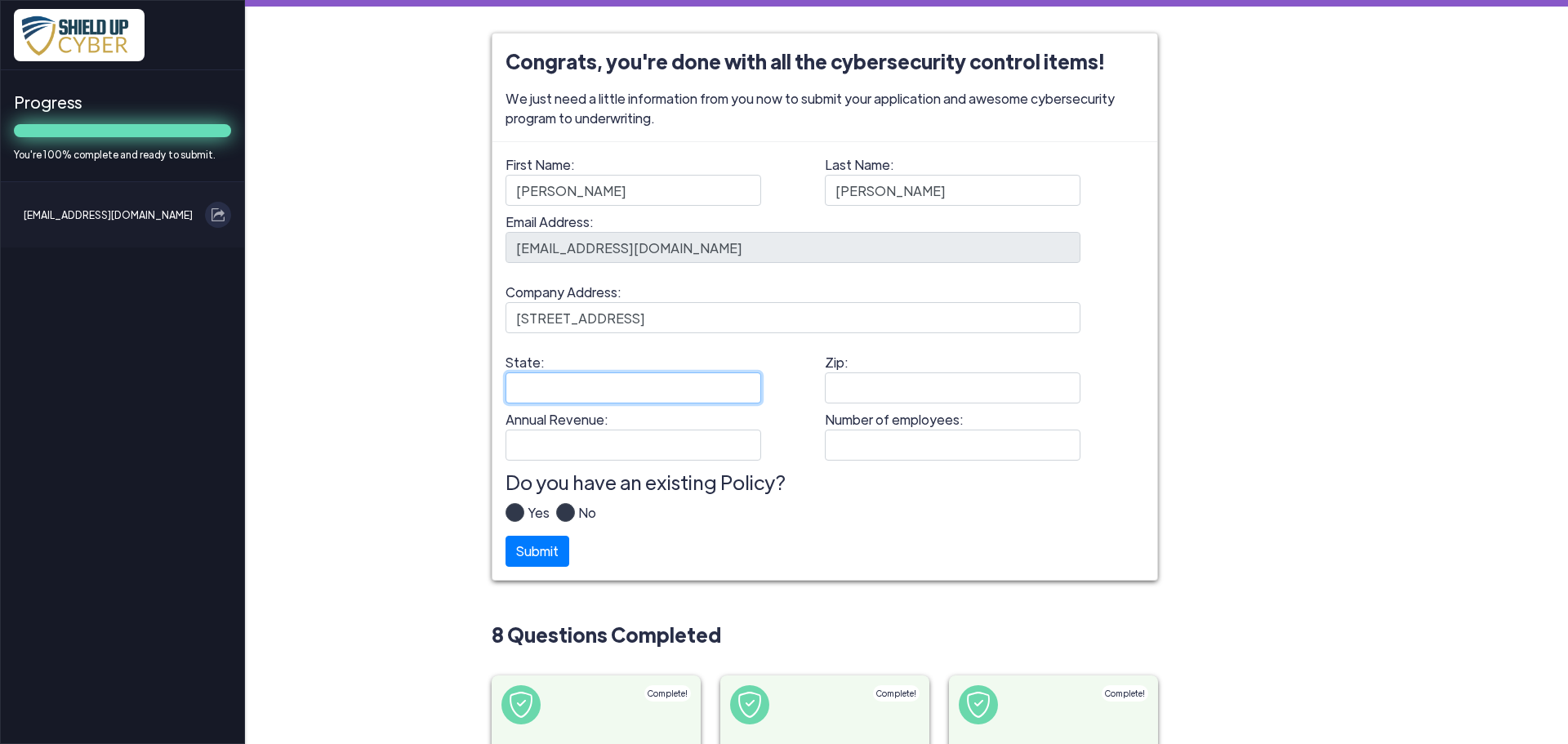
type input "IA"
type input "50325"
type input "[PERSON_NAME] LAW LLP"
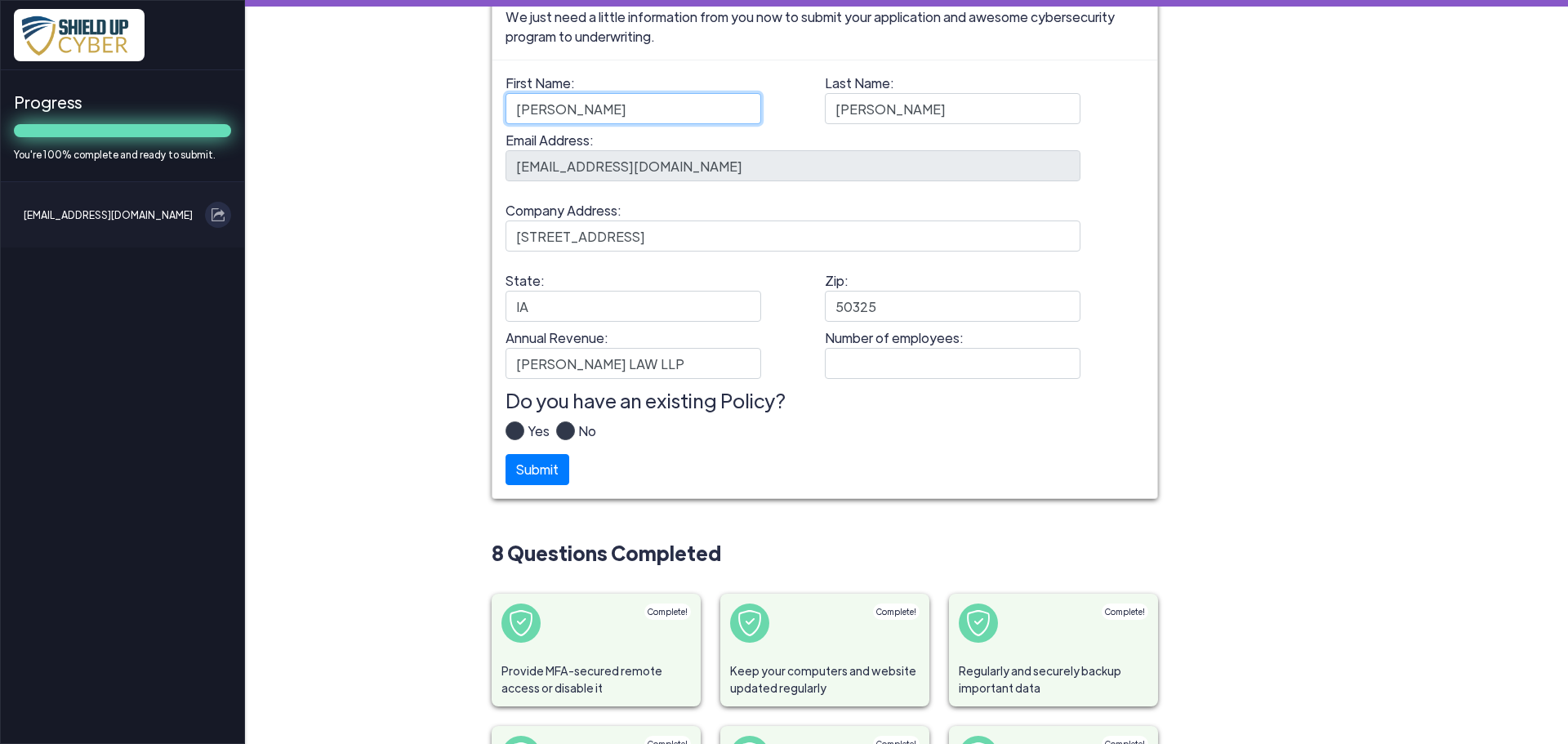
scroll to position [163, 0]
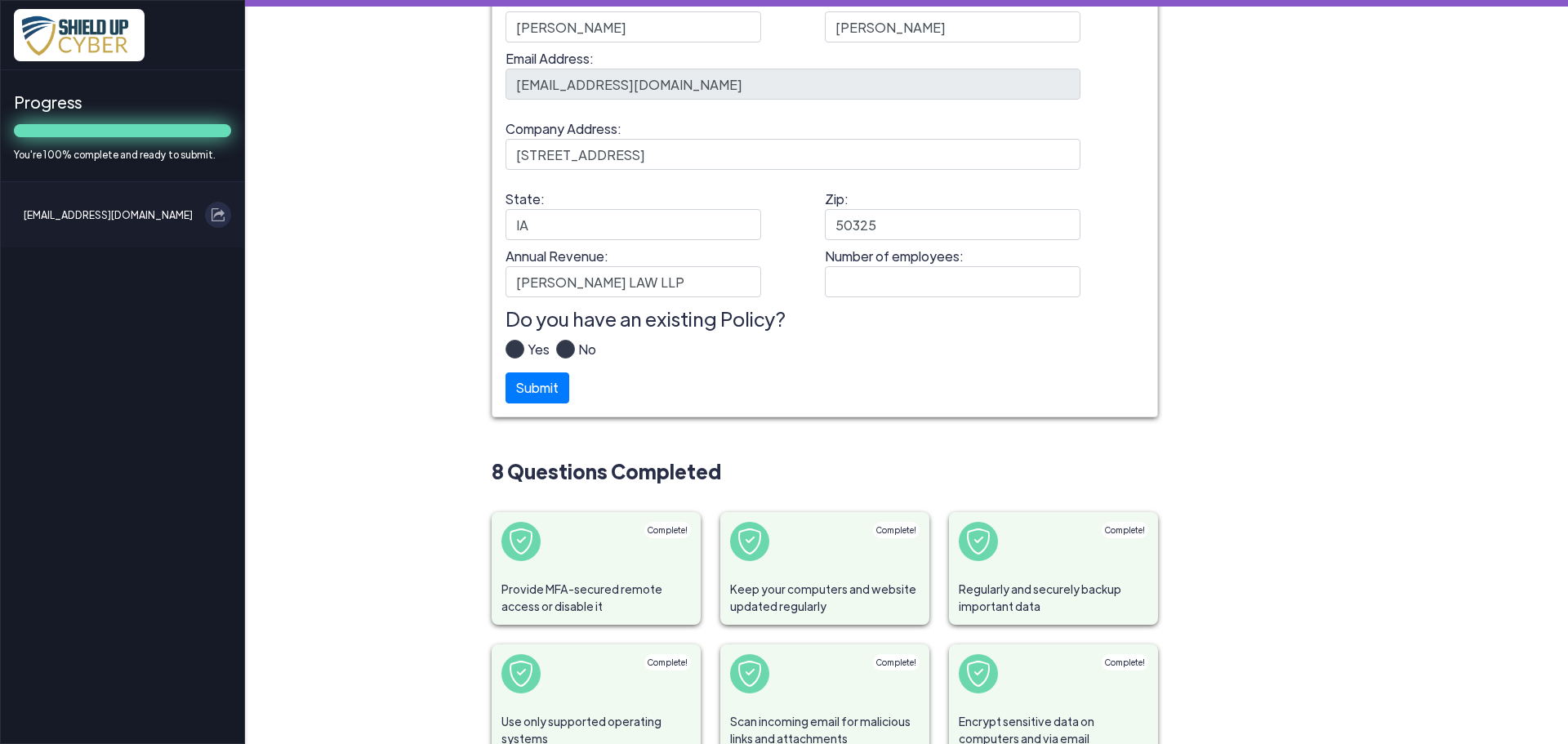
click at [524, 350] on label "Yes" at bounding box center [537, 355] width 26 height 32
click at [0, 0] on input "Yes" at bounding box center [0, 0] width 0 height 0
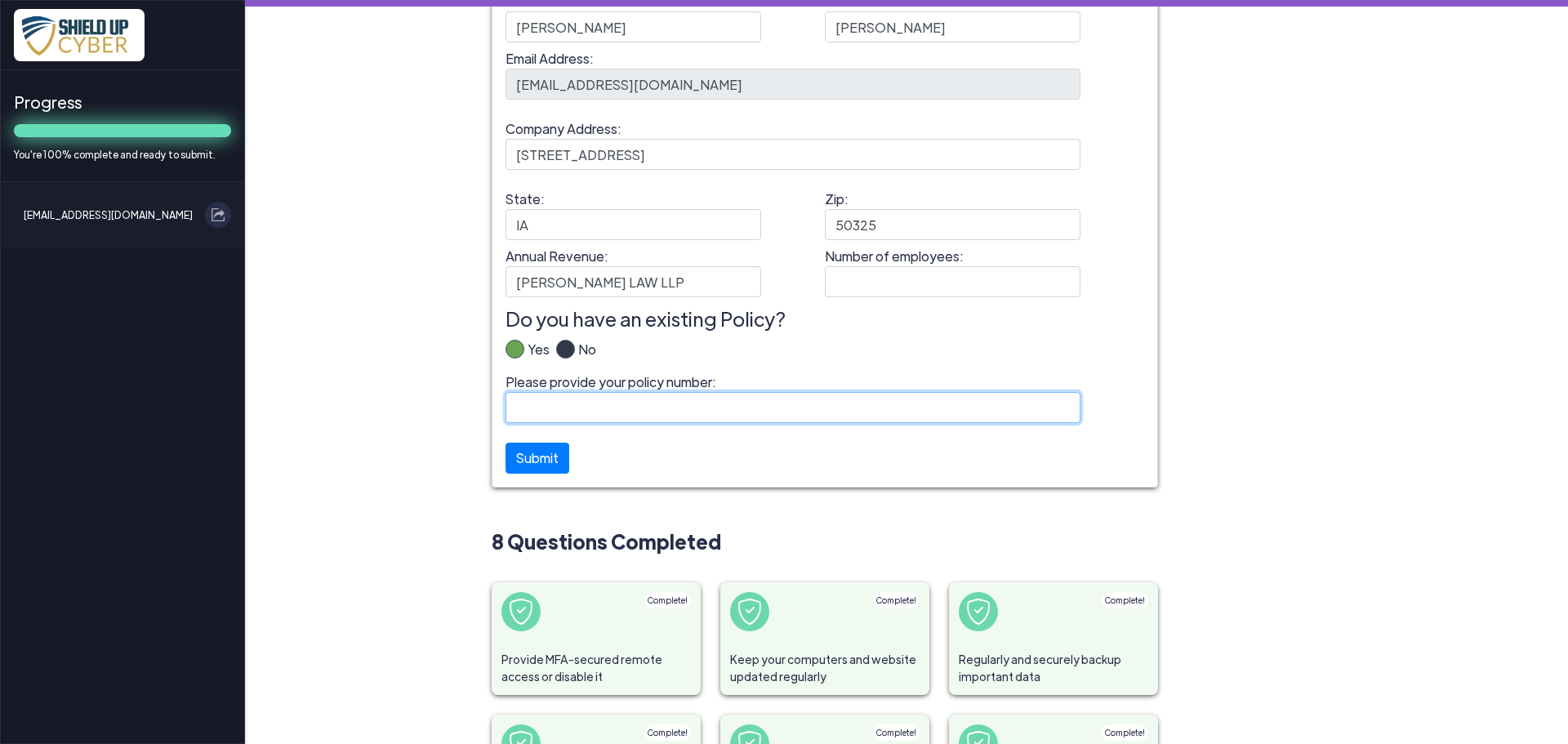
click at [521, 410] on input "Please provide your policy number:" at bounding box center [793, 407] width 575 height 31
paste input "B14008YRS022-02"
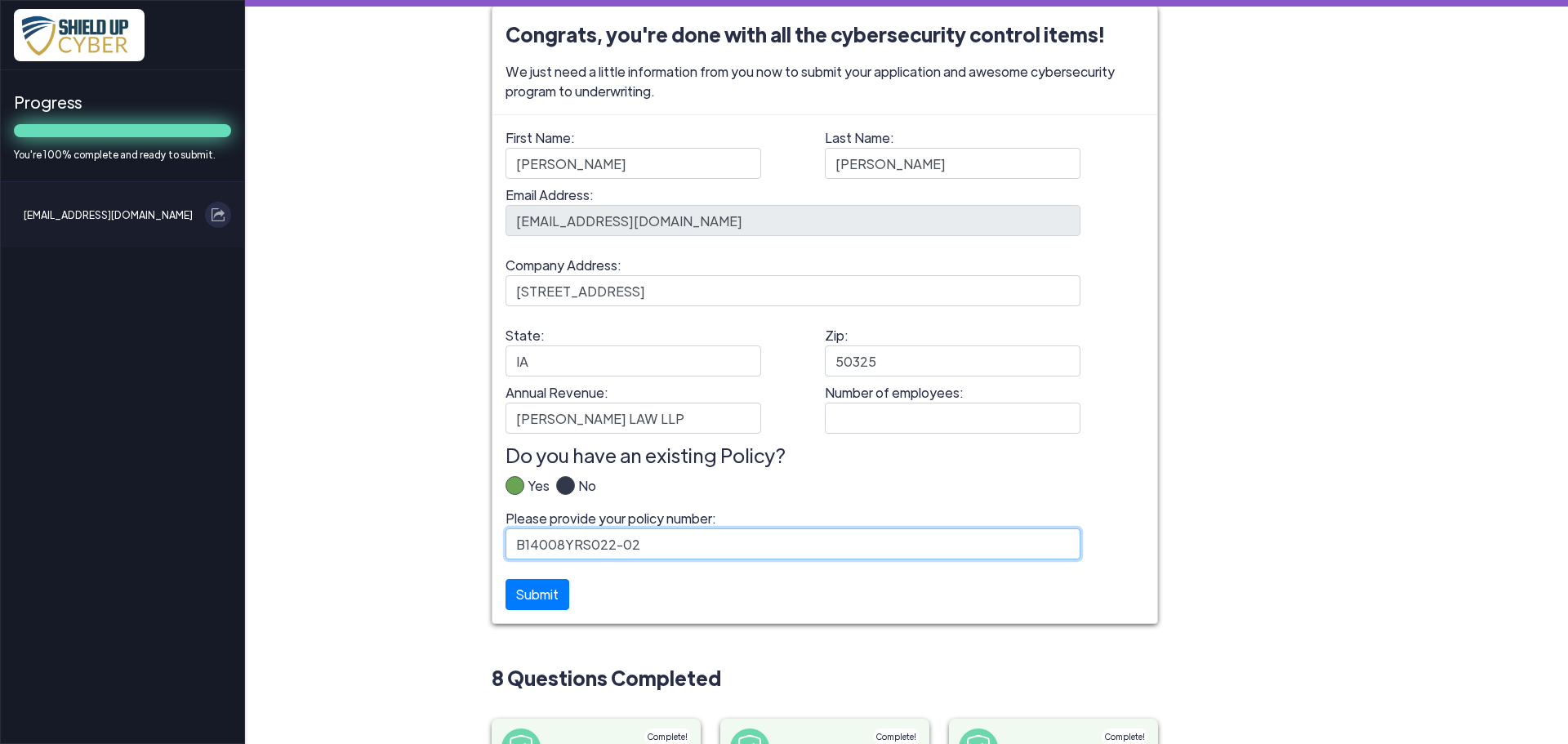
scroll to position [0, 0]
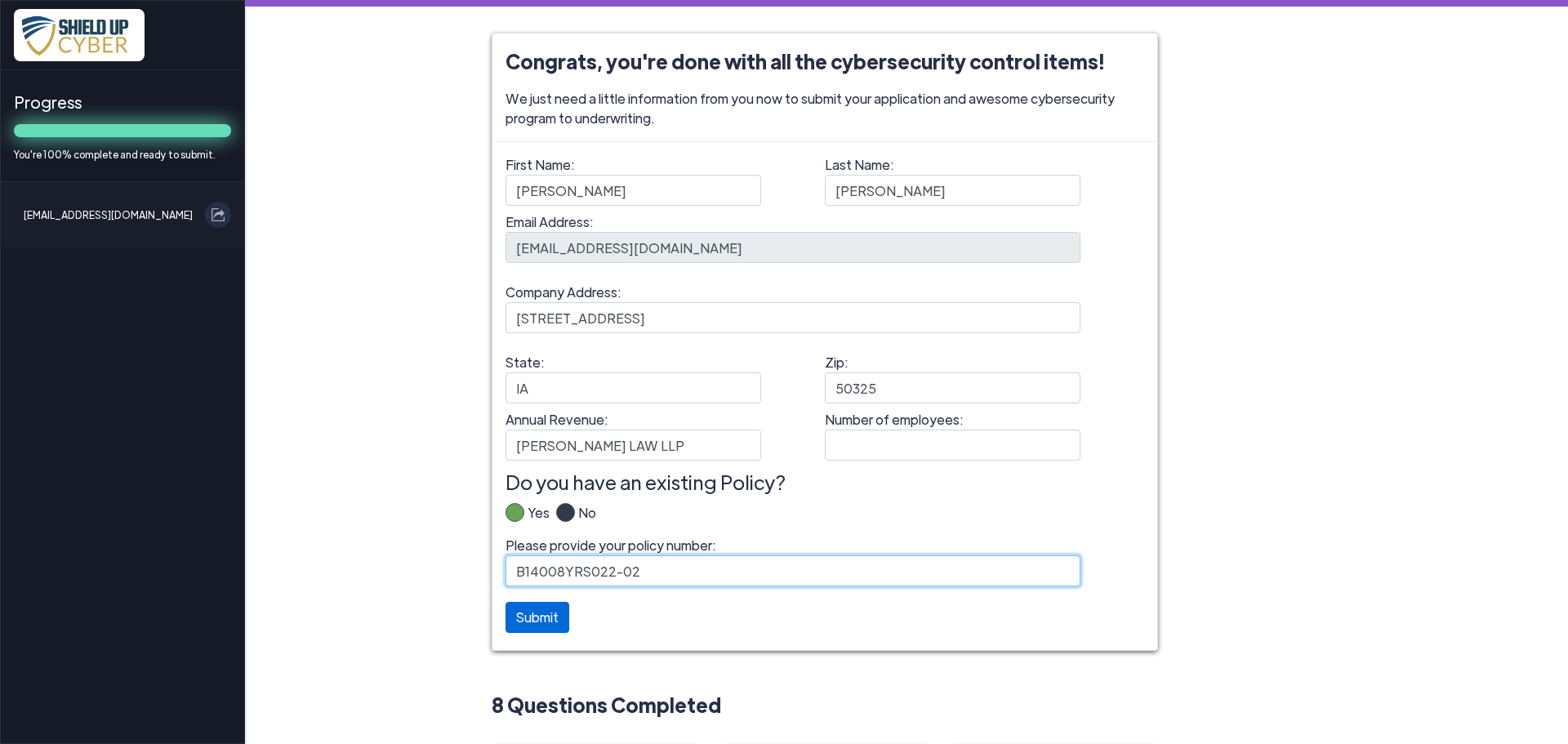
type input "B14008YRS022-02"
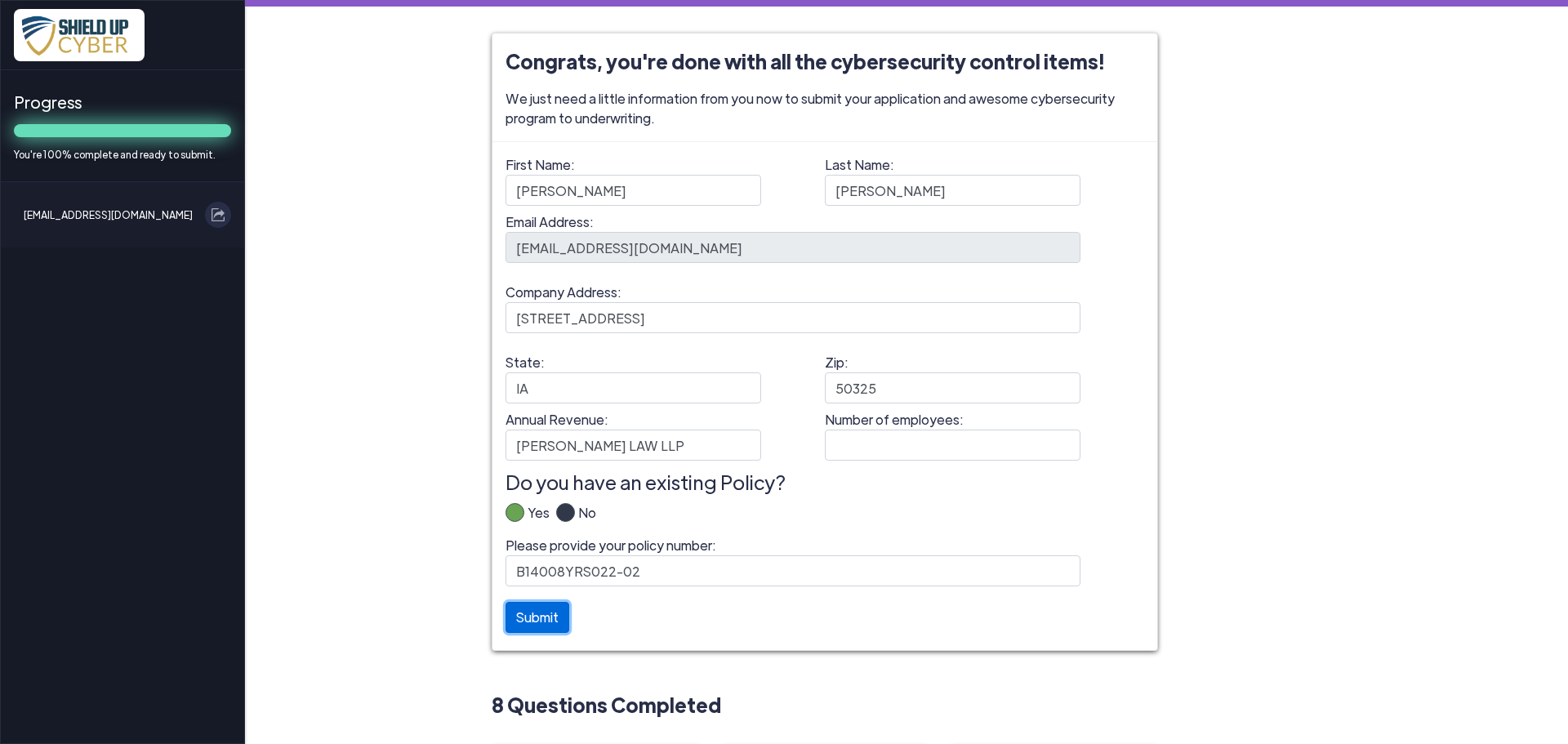
click at [538, 611] on button "Submit" at bounding box center [537, 617] width 64 height 31
